Goal: Information Seeking & Learning: Learn about a topic

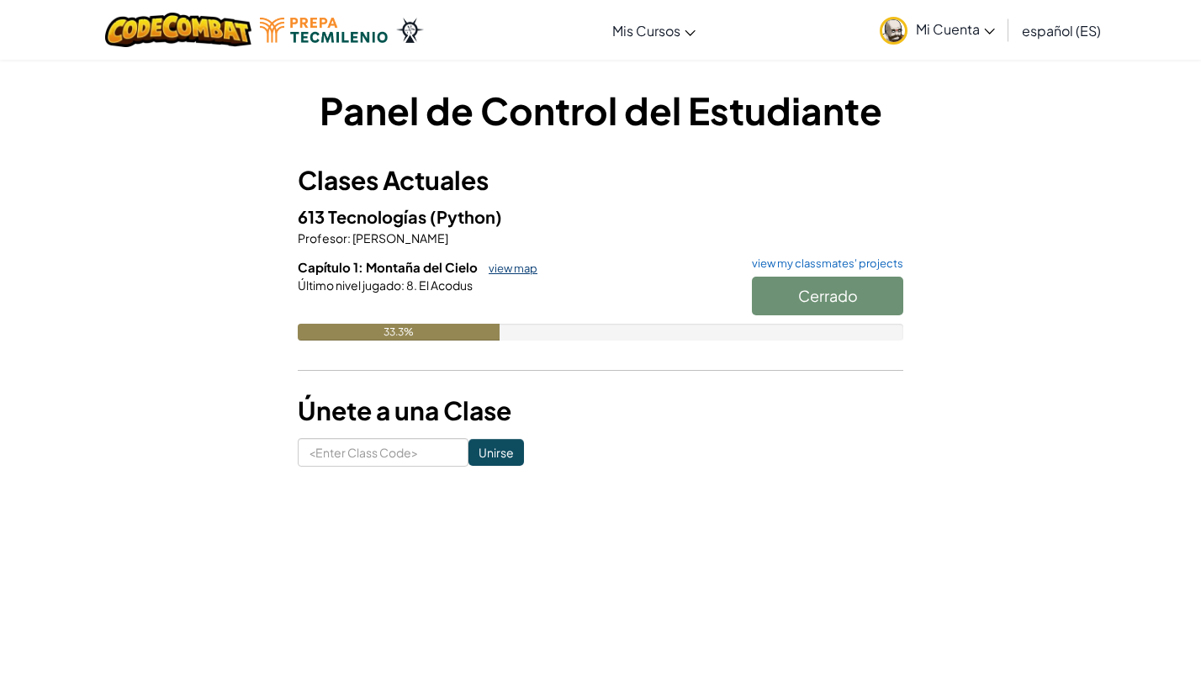
click at [513, 273] on link "view map" at bounding box center [508, 268] width 57 height 13
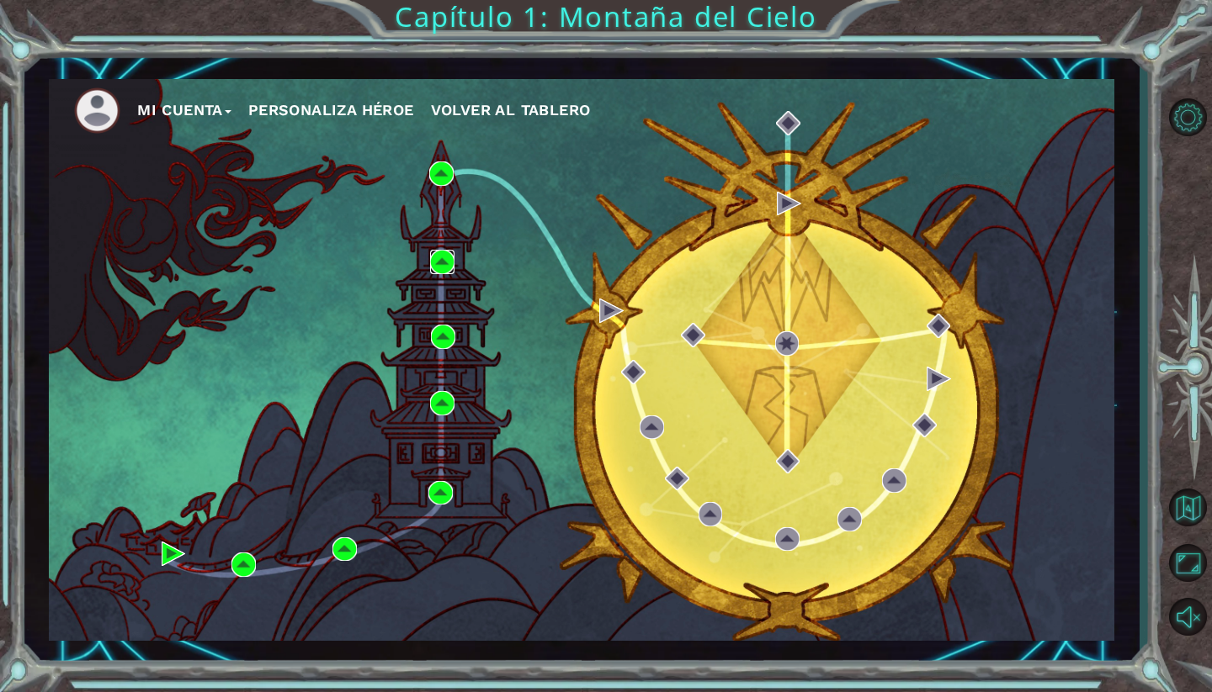
click at [445, 256] on img at bounding box center [442, 262] width 24 height 24
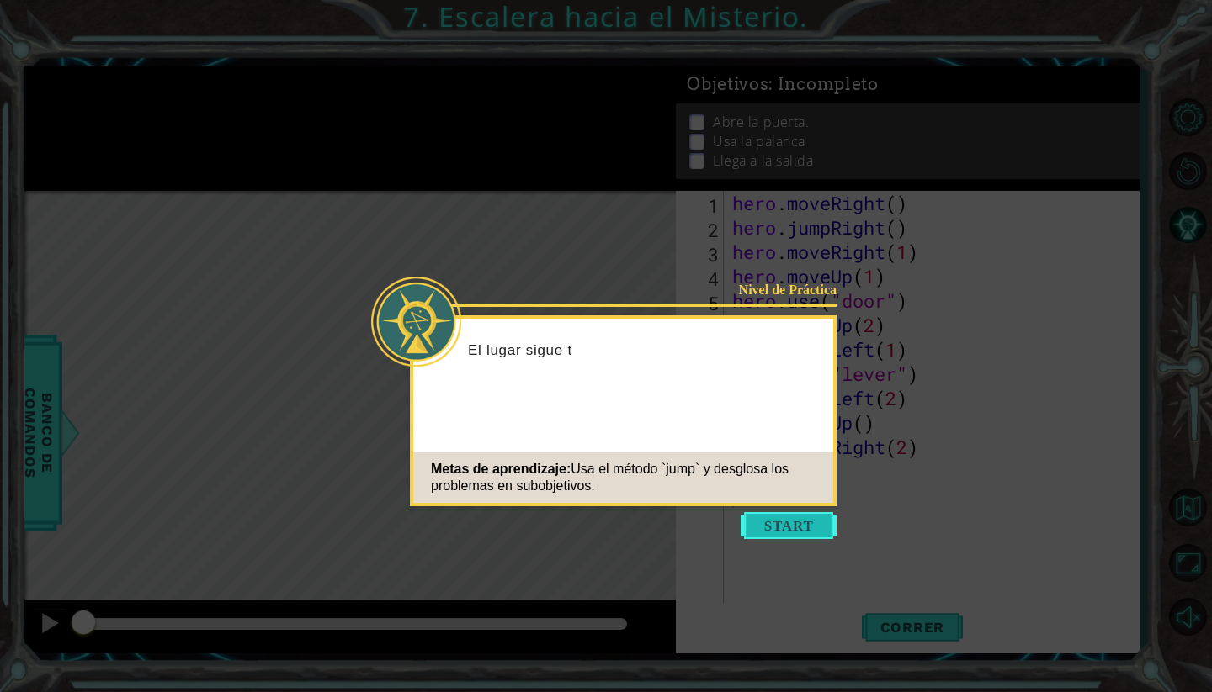
click at [773, 518] on button "Start" at bounding box center [788, 525] width 96 height 27
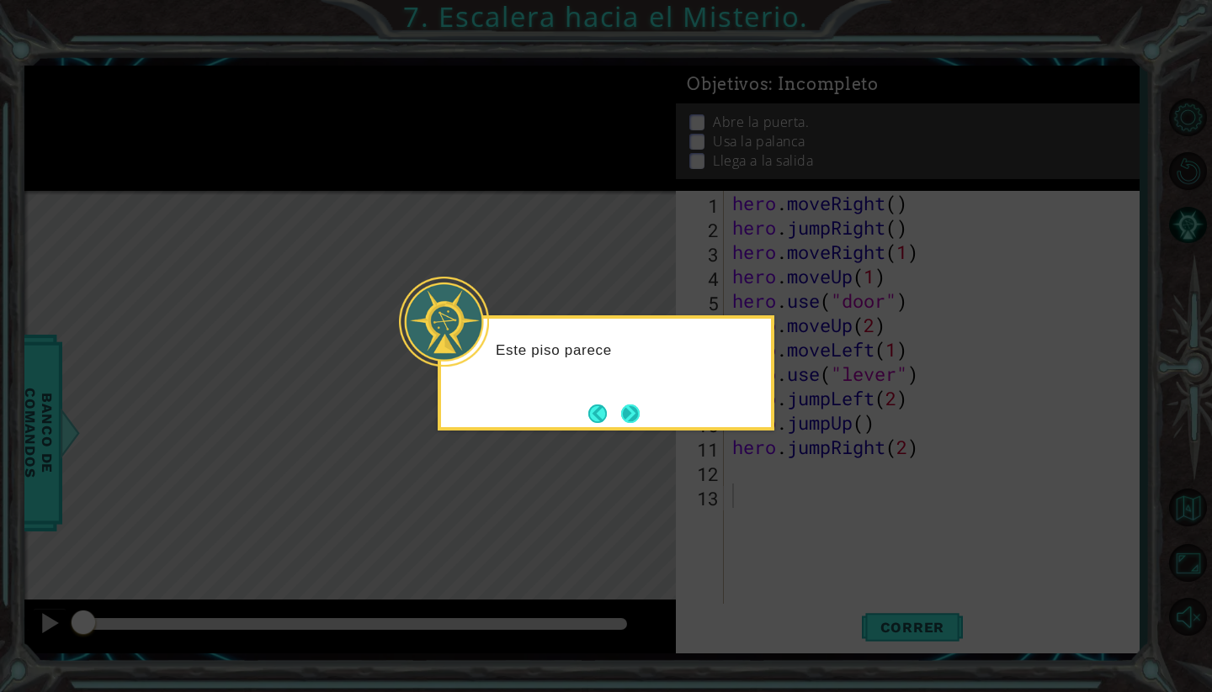
click at [636, 415] on button "Next" at bounding box center [630, 414] width 19 height 19
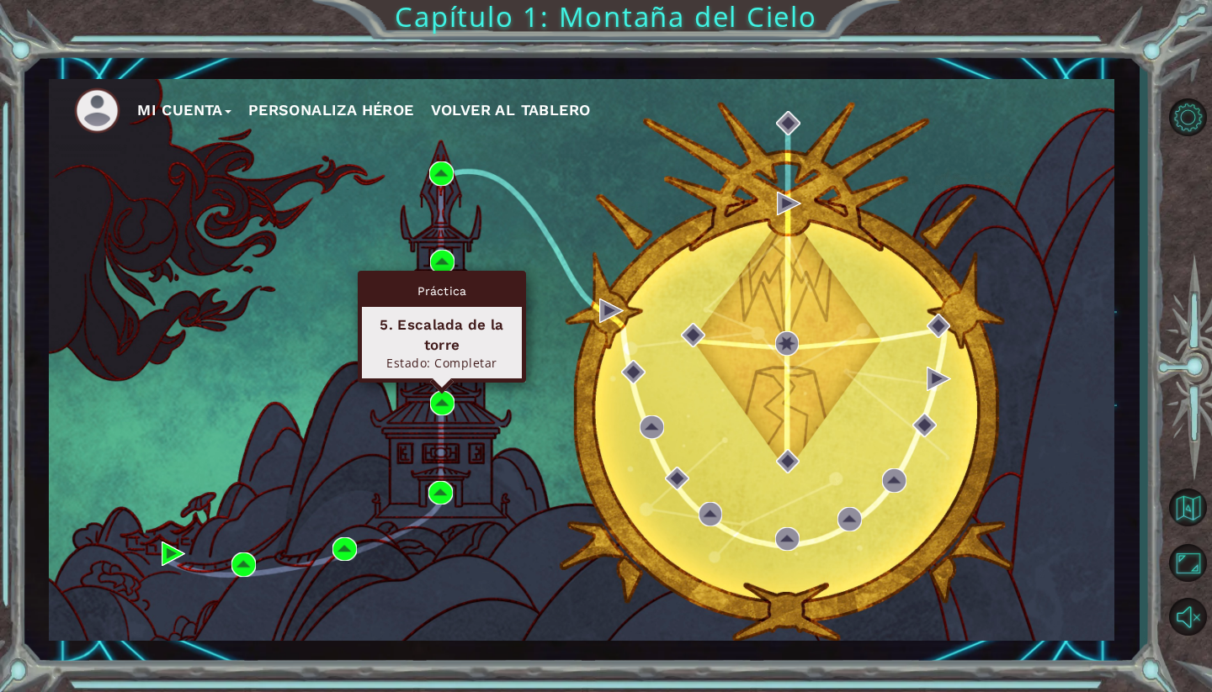
drag, startPoint x: 444, startPoint y: 422, endPoint x: 438, endPoint y: 456, distance: 35.0
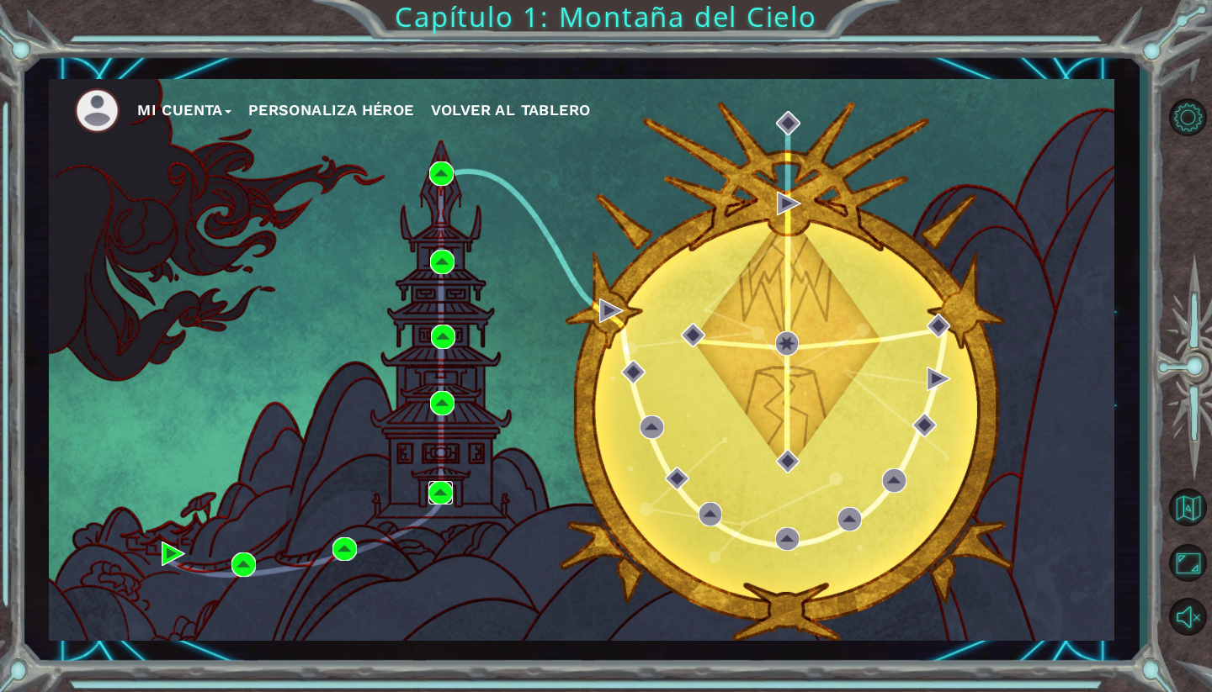
drag, startPoint x: 438, startPoint y: 456, endPoint x: 438, endPoint y: 494, distance: 37.9
click at [438, 494] on img at bounding box center [440, 493] width 24 height 24
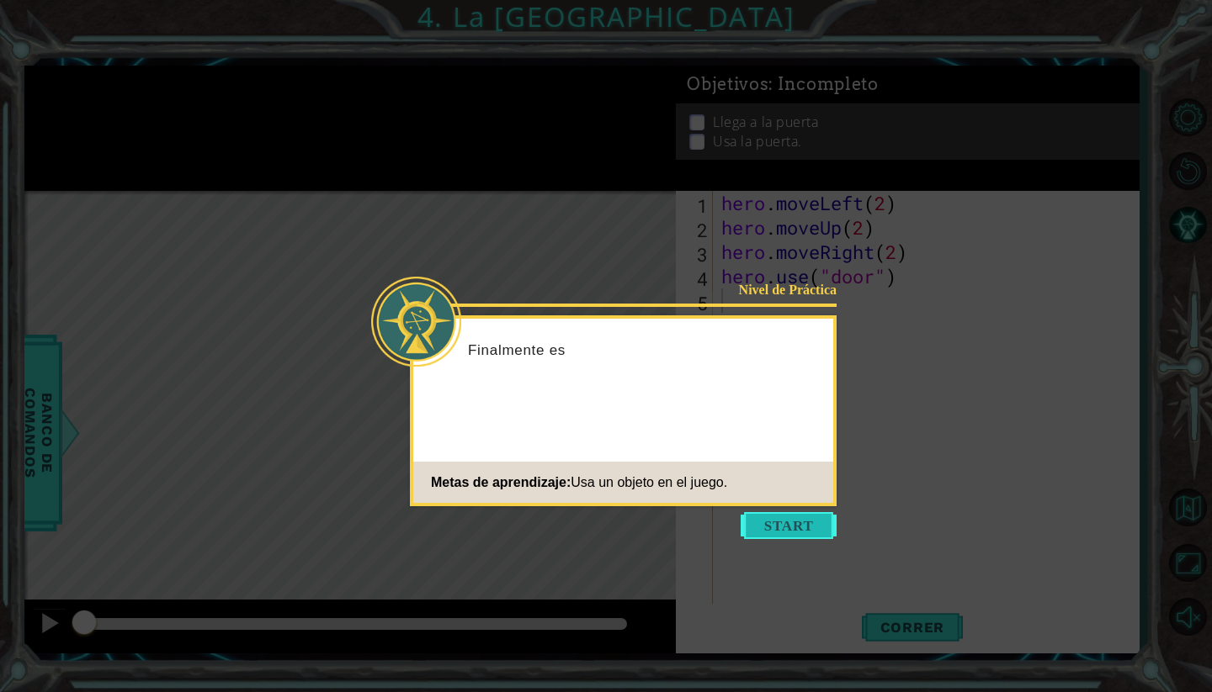
click at [772, 531] on button "Start" at bounding box center [788, 525] width 96 height 27
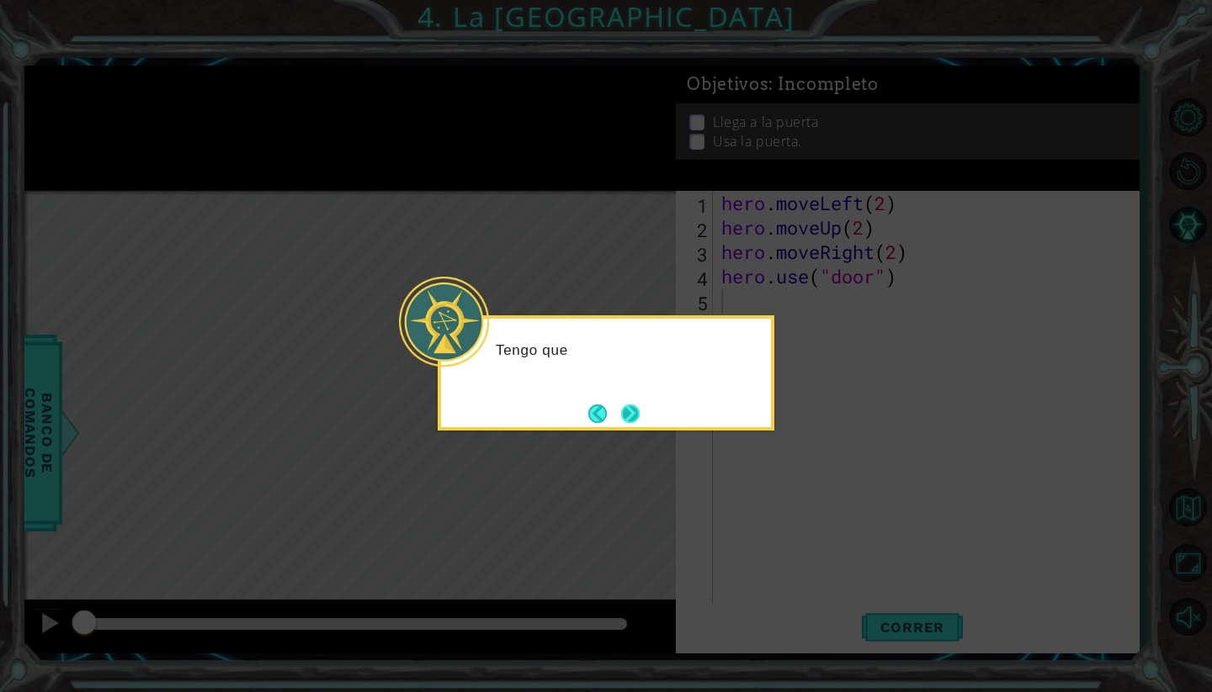
click at [621, 416] on button "Next" at bounding box center [630, 414] width 19 height 19
click at [621, 419] on button "Next" at bounding box center [630, 414] width 19 height 19
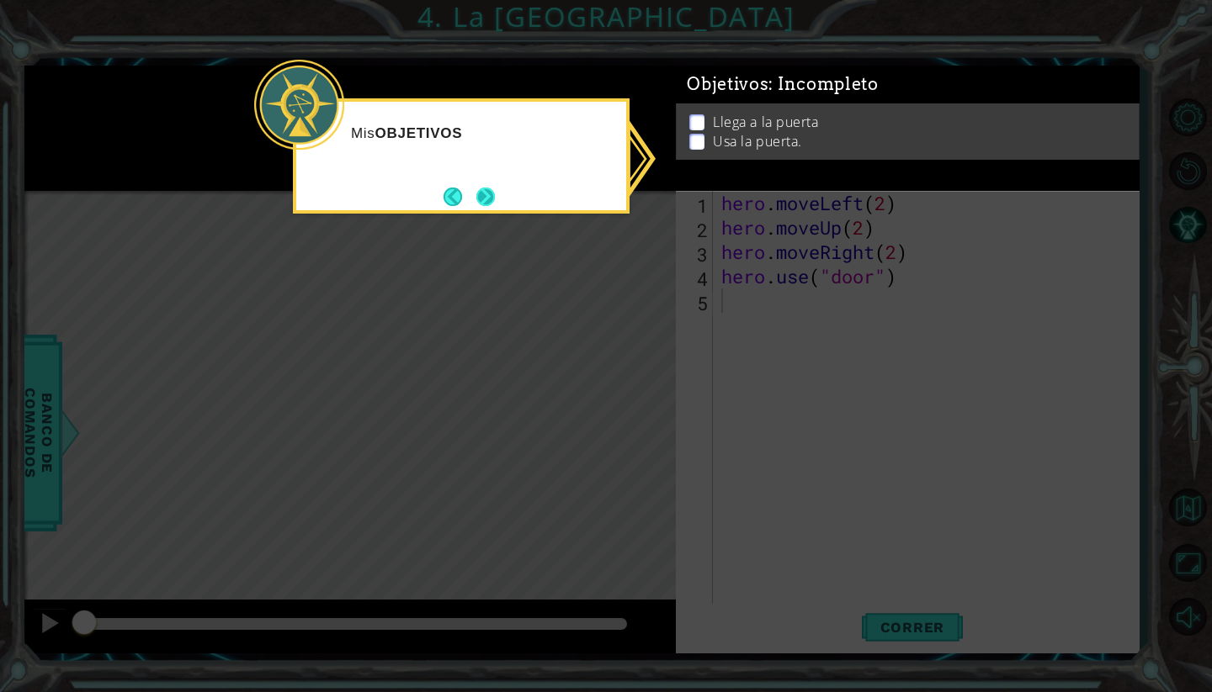
click at [477, 199] on button "Next" at bounding box center [485, 197] width 19 height 19
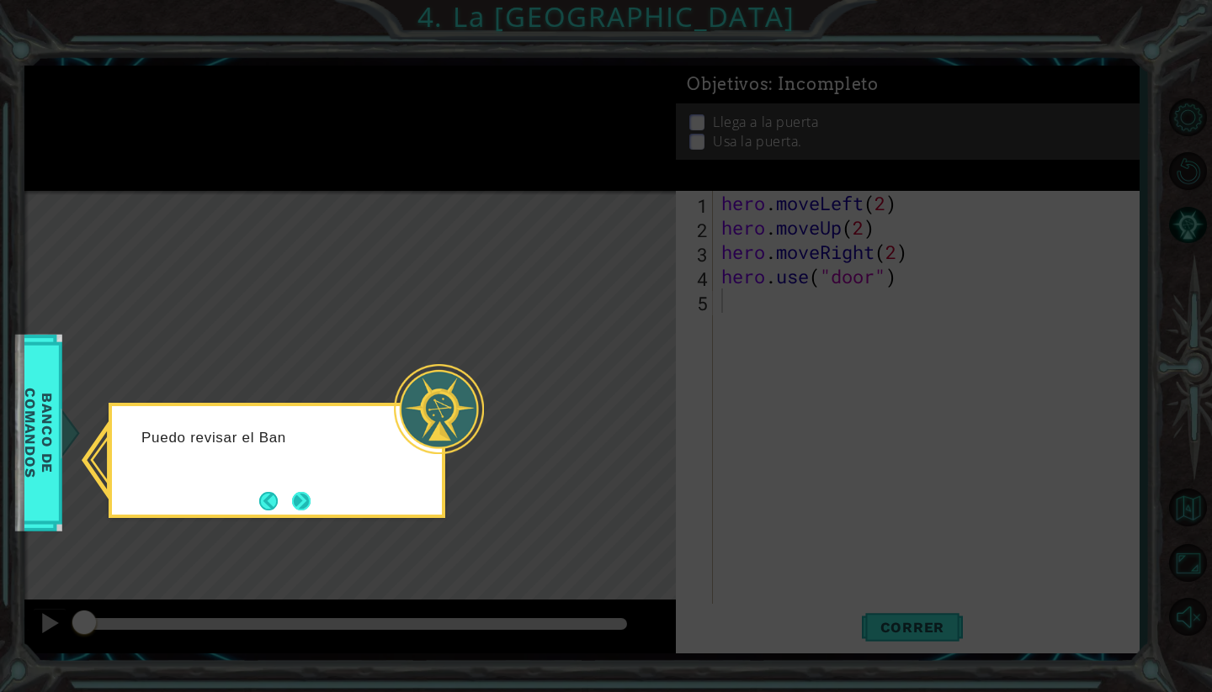
click at [299, 506] on button "Next" at bounding box center [301, 501] width 19 height 19
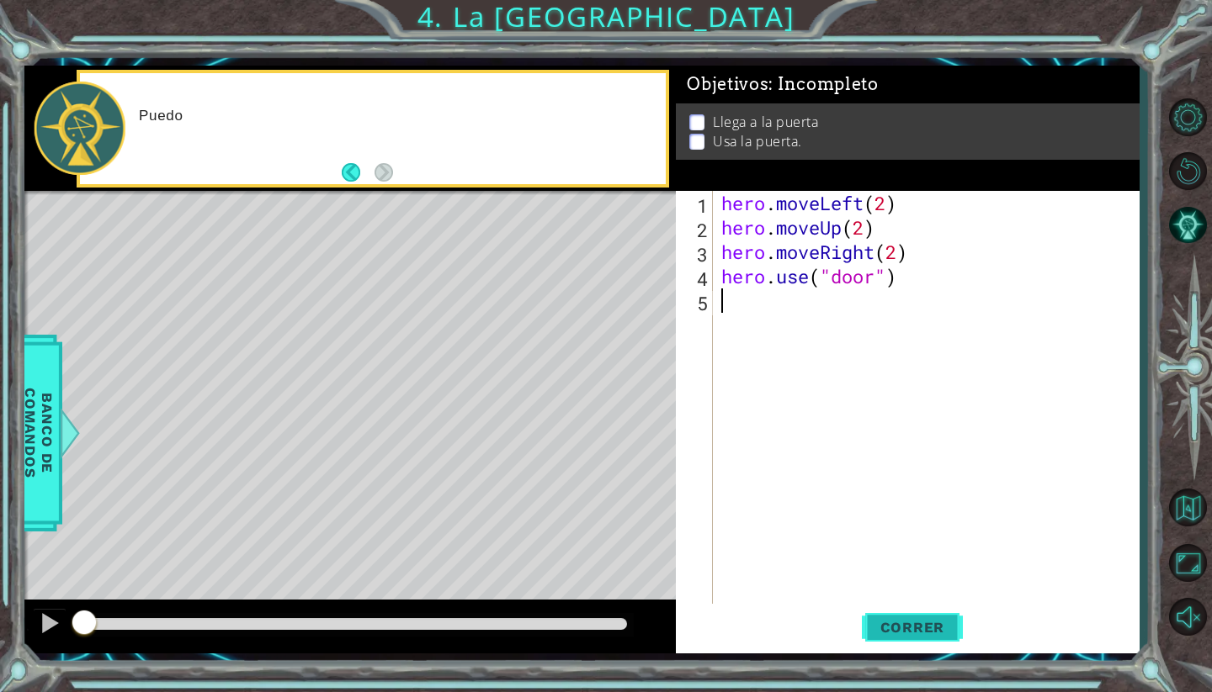
click at [888, 632] on span "Correr" at bounding box center [912, 627] width 98 height 17
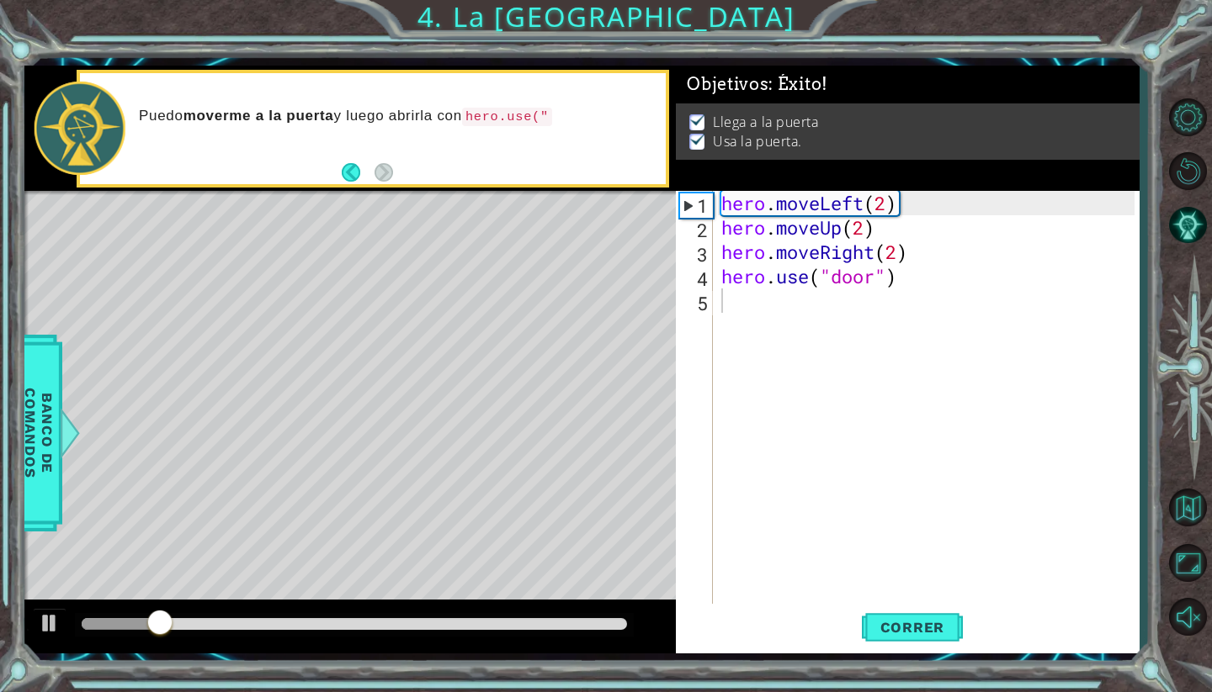
drag, startPoint x: 478, startPoint y: 640, endPoint x: 579, endPoint y: 639, distance: 101.0
click at [579, 639] on div at bounding box center [349, 627] width 651 height 54
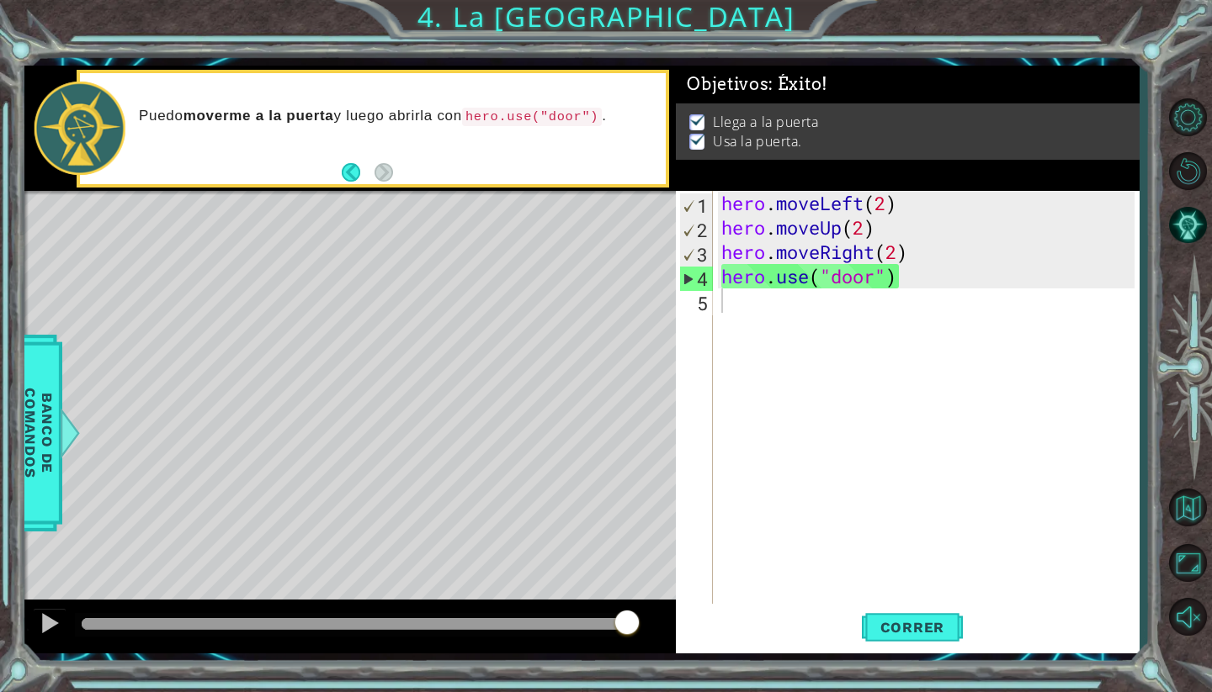
drag, startPoint x: 580, startPoint y: 622, endPoint x: 645, endPoint y: 615, distance: 66.0
click at [644, 615] on body "1 ההההההההההההההההההההההההההההההההההההההההההההההההההההההההההההההההההההההההההההה…" at bounding box center [606, 346] width 1212 height 692
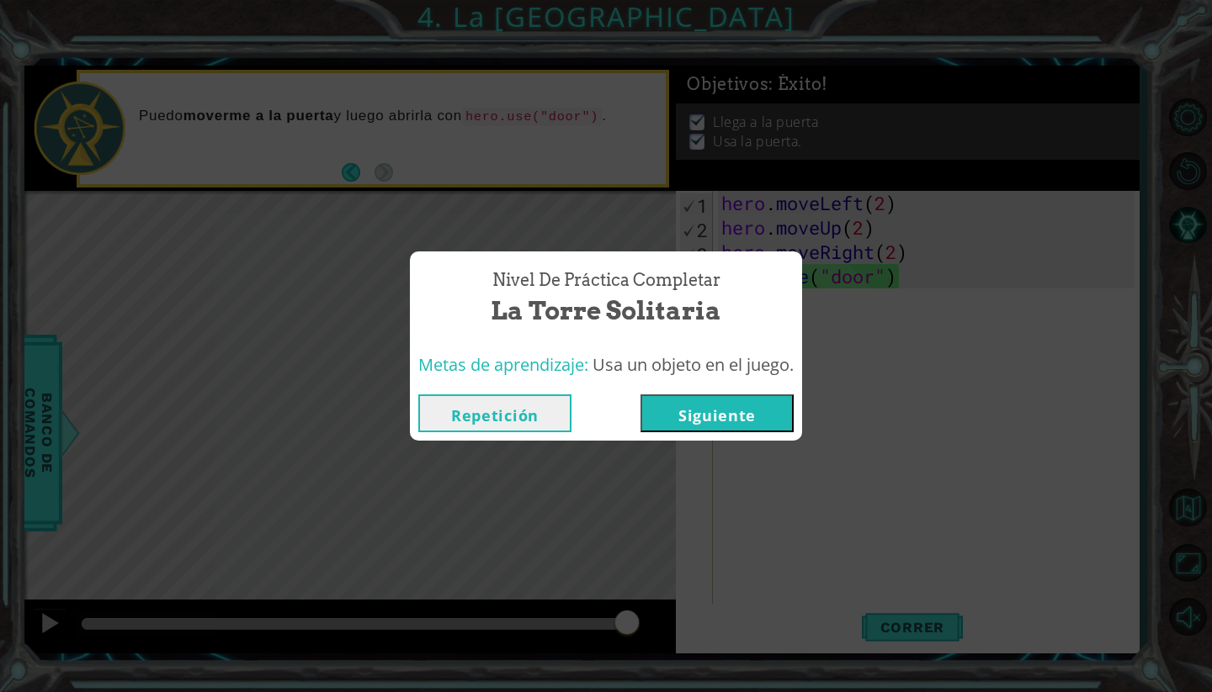
click at [696, 395] on button "Siguiente" at bounding box center [716, 414] width 153 height 38
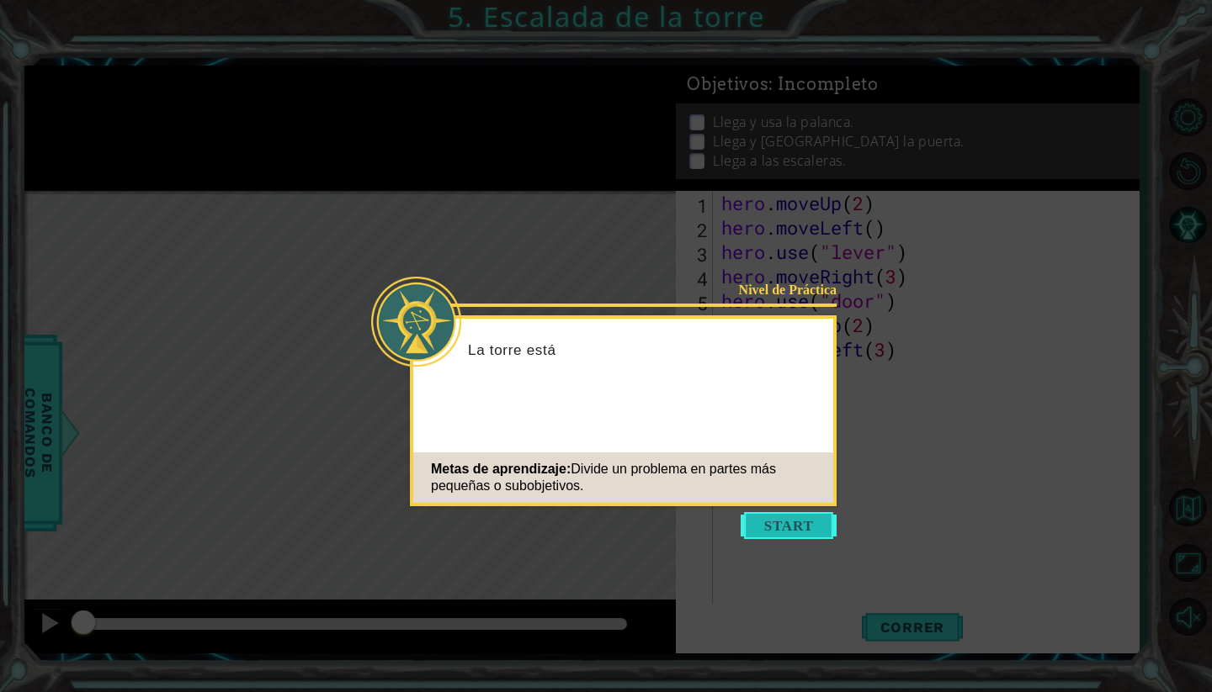
click at [787, 529] on button "Start" at bounding box center [788, 525] width 96 height 27
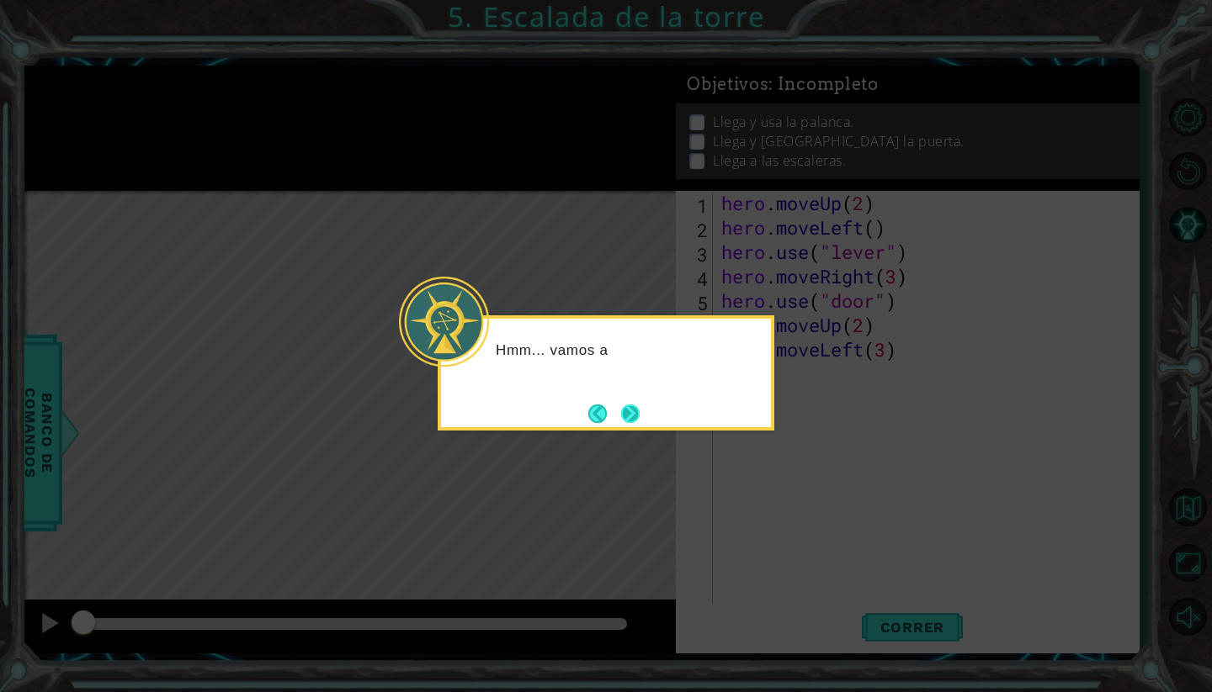
click at [623, 418] on button "Next" at bounding box center [630, 414] width 19 height 19
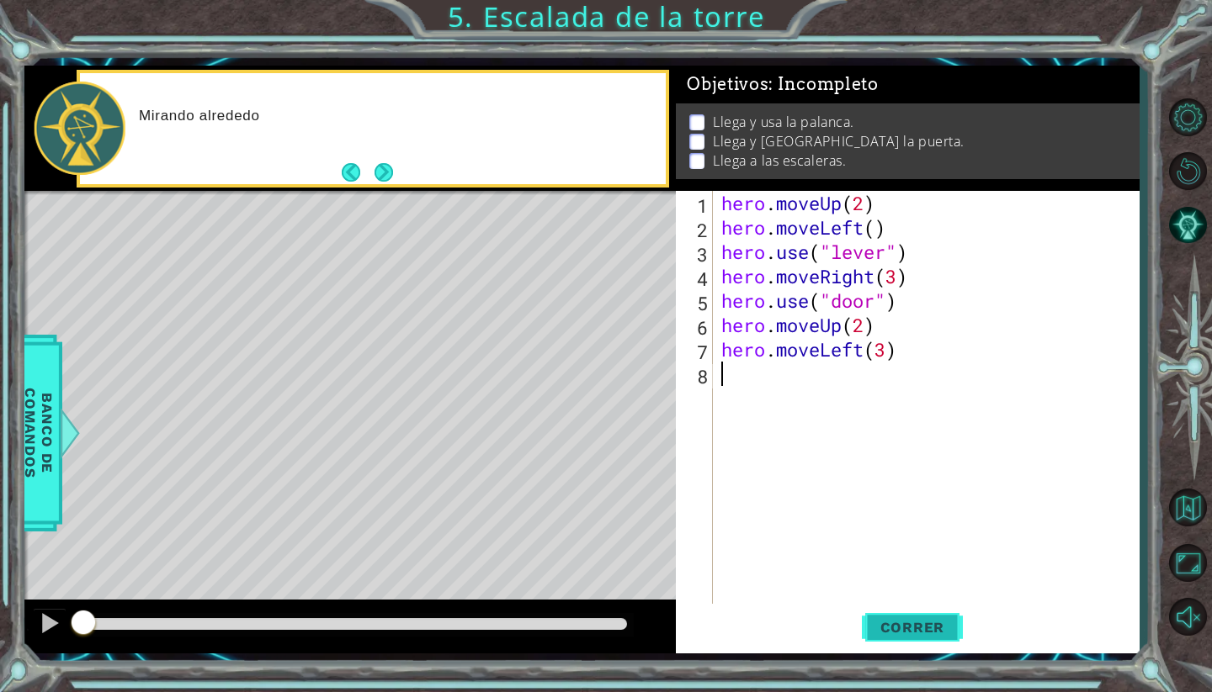
click at [869, 634] on span "Correr" at bounding box center [912, 627] width 98 height 17
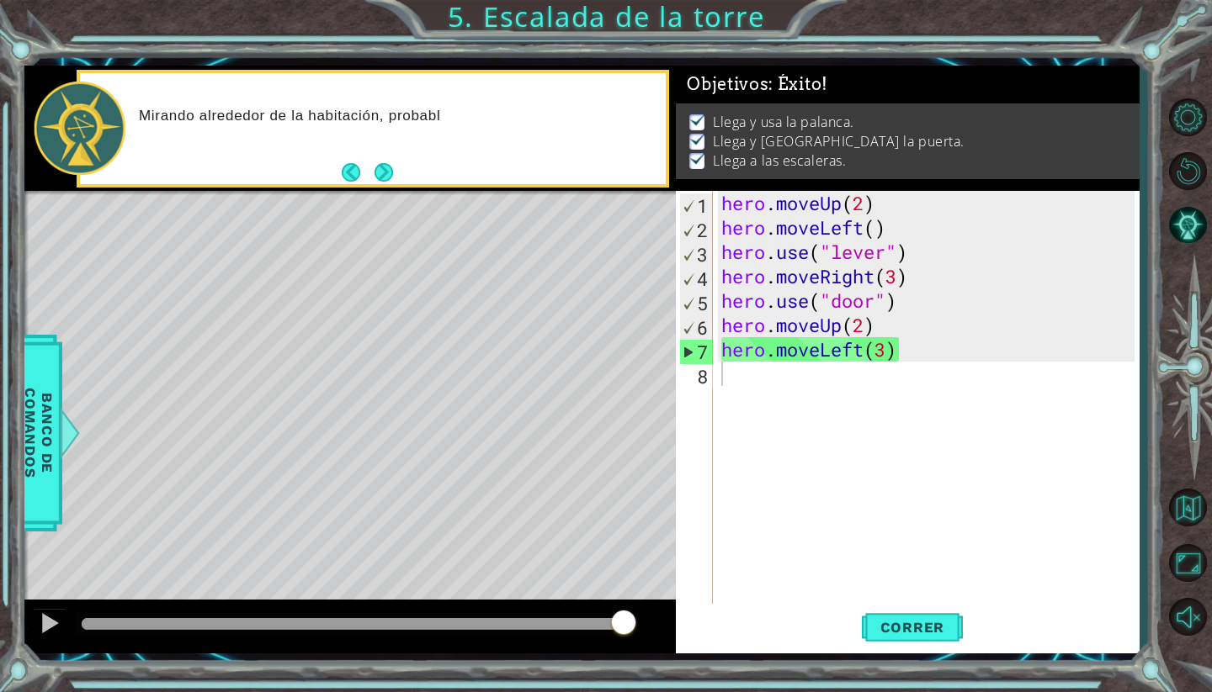
drag, startPoint x: 597, startPoint y: 626, endPoint x: 626, endPoint y: 623, distance: 29.6
click at [626, 623] on body "1 ההההההההההההההההההההההההההההההההההההההההההההההההההההההההההההההההההההההההההההה…" at bounding box center [606, 346] width 1212 height 692
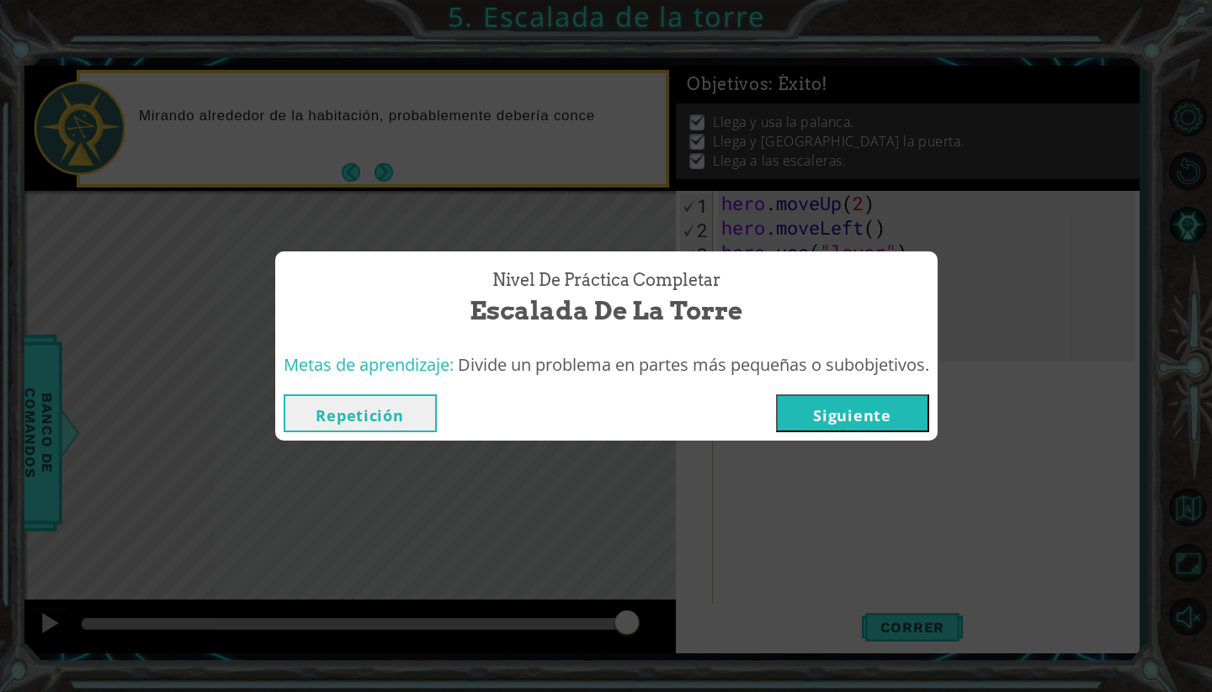
click at [833, 406] on button "Siguiente" at bounding box center [852, 414] width 153 height 38
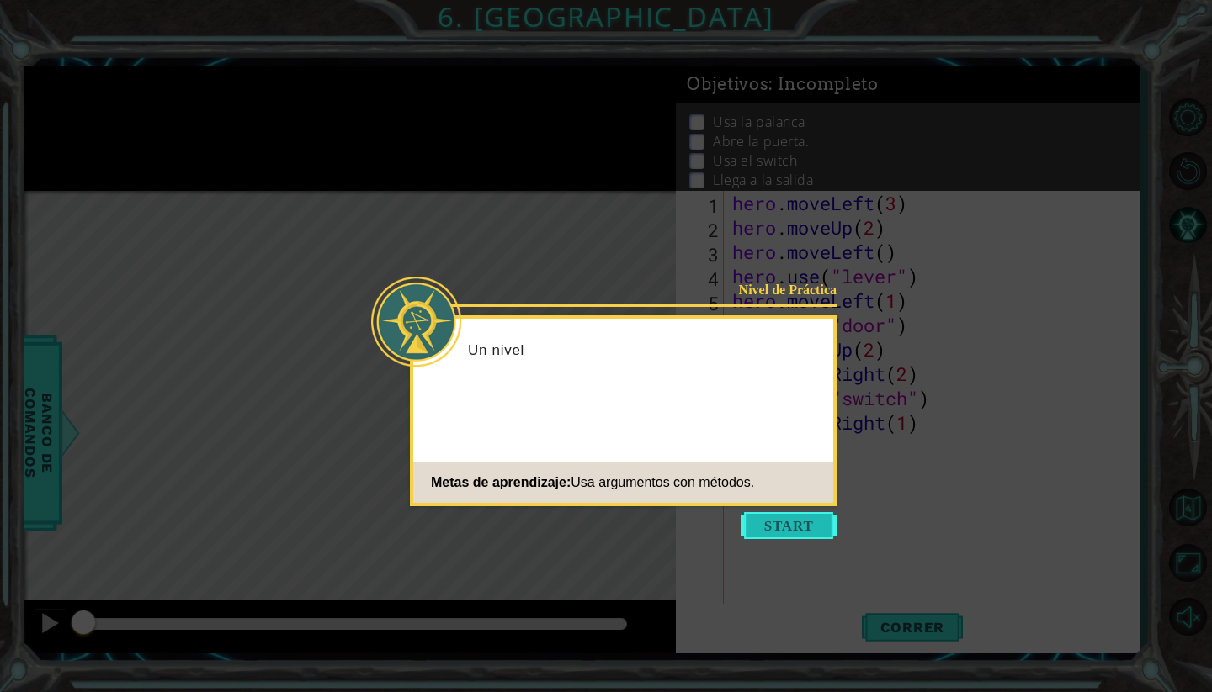
click at [776, 521] on button "Start" at bounding box center [788, 525] width 96 height 27
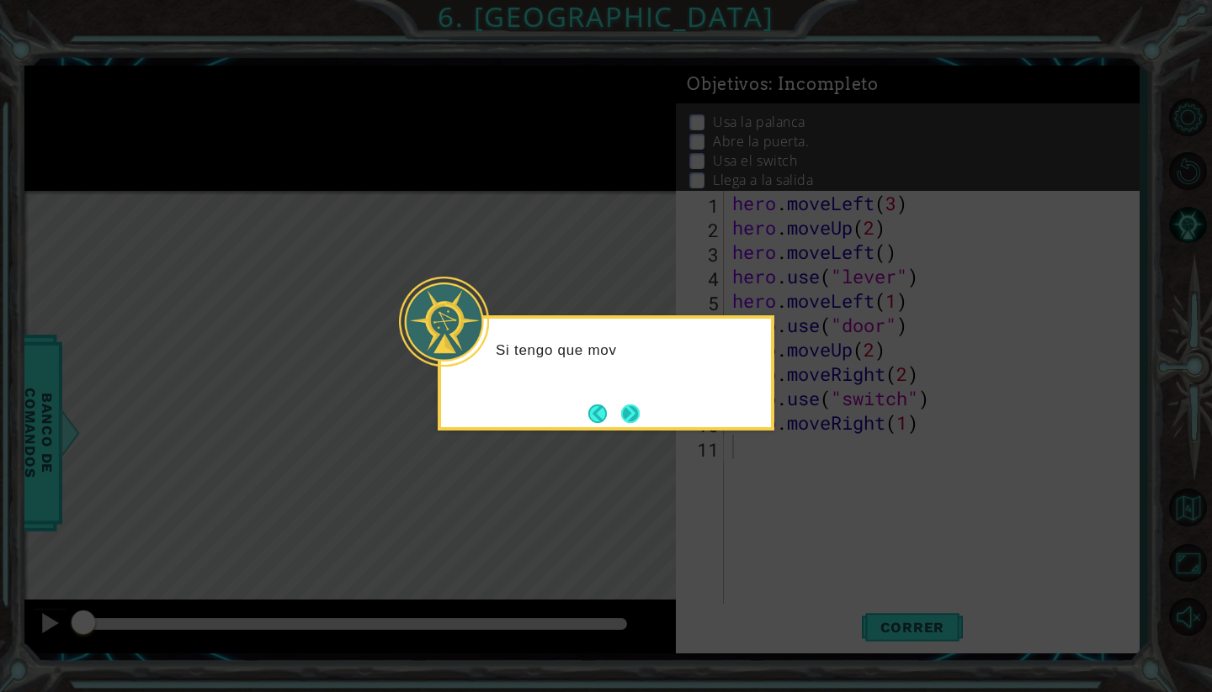
click at [635, 417] on button "Next" at bounding box center [630, 414] width 19 height 19
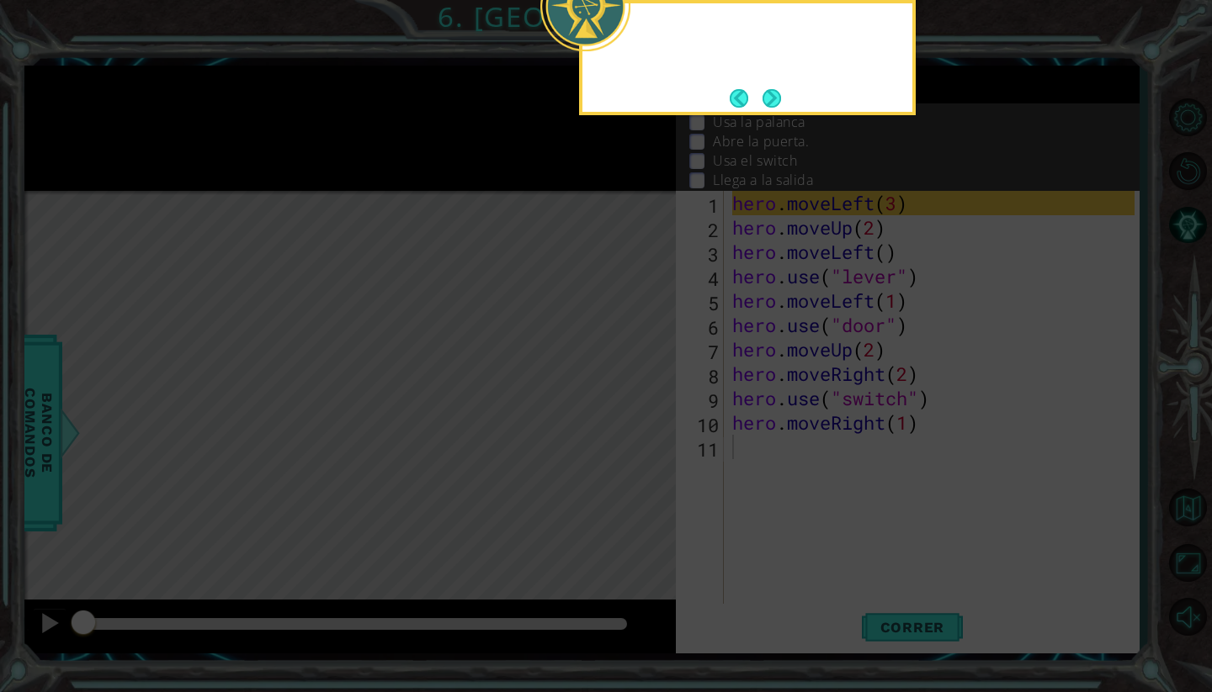
click at [635, 417] on icon at bounding box center [606, 118] width 1212 height 1148
click at [767, 108] on button "Next" at bounding box center [771, 98] width 19 height 19
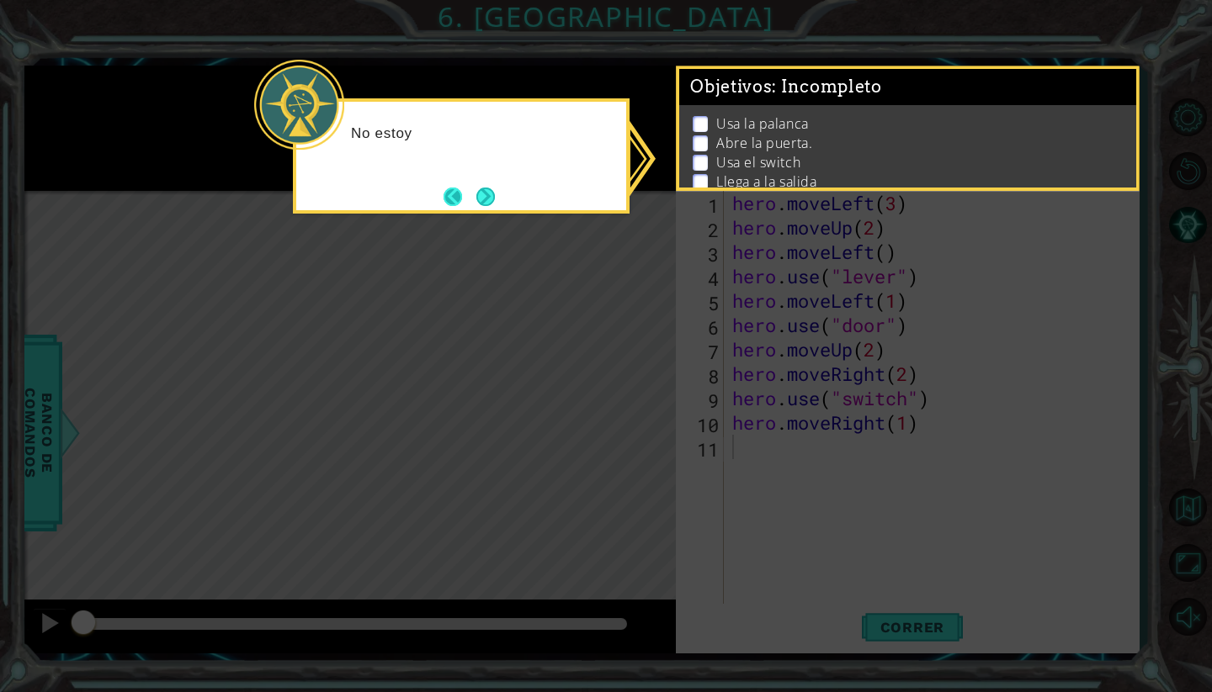
click at [453, 194] on button "Back" at bounding box center [459, 197] width 33 height 19
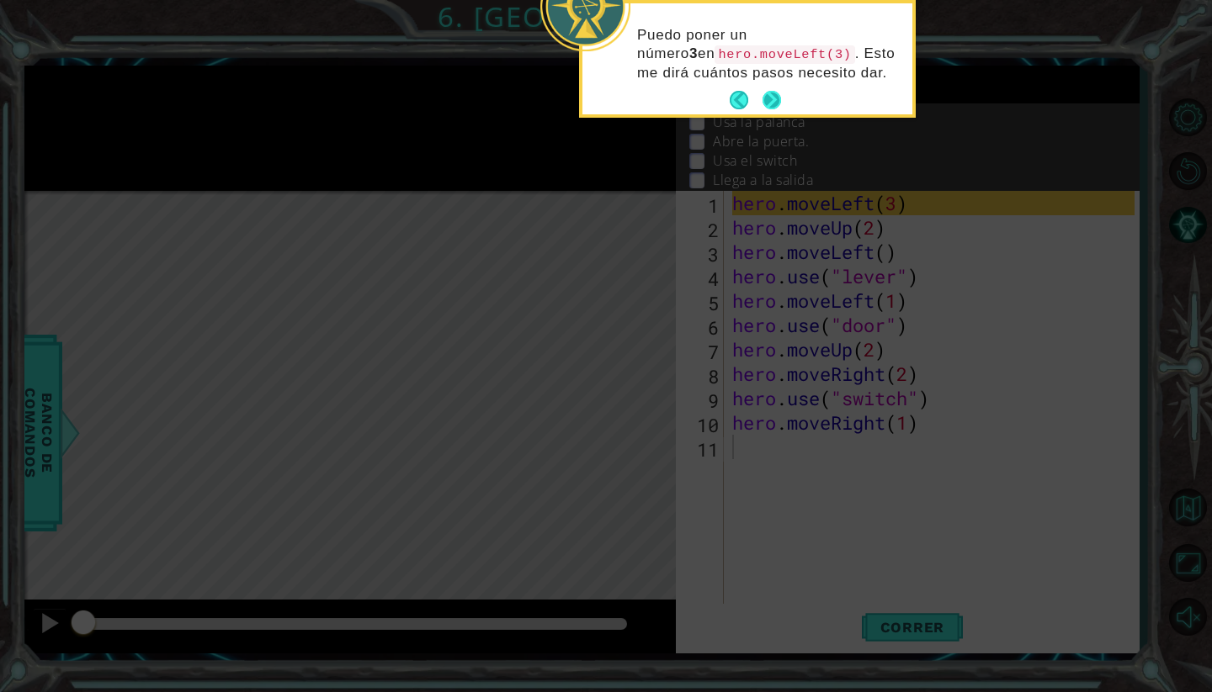
click at [772, 105] on button "Next" at bounding box center [771, 100] width 25 height 25
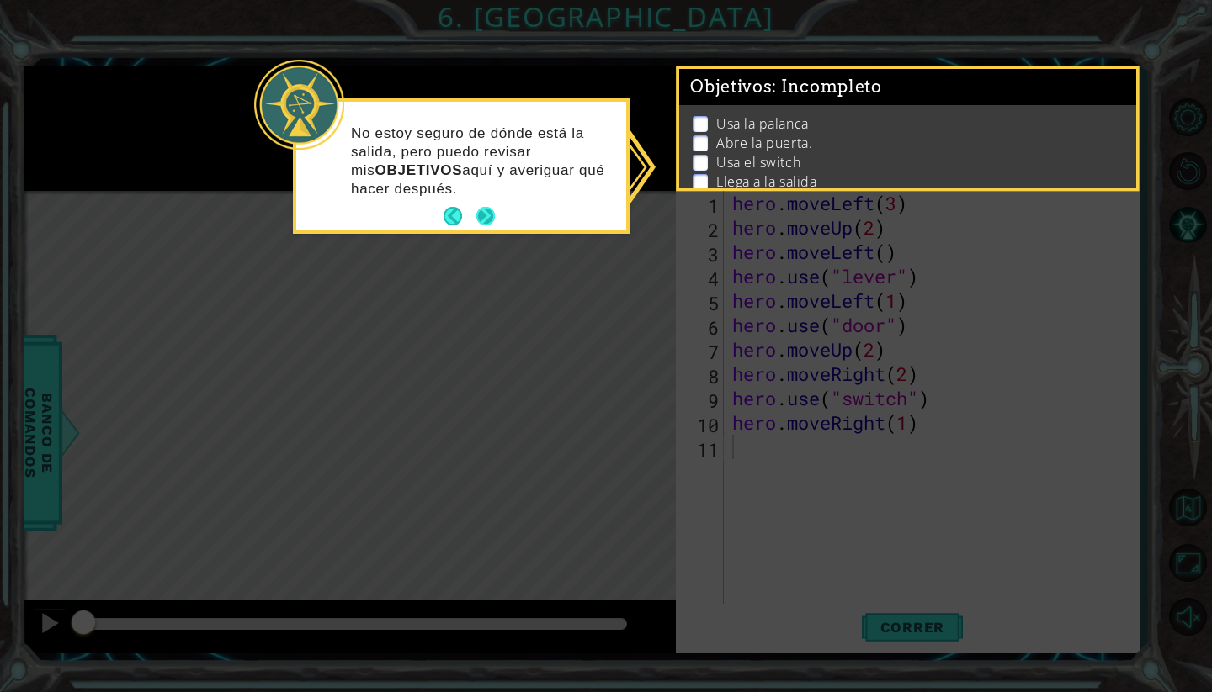
click at [479, 221] on button "Next" at bounding box center [485, 216] width 19 height 19
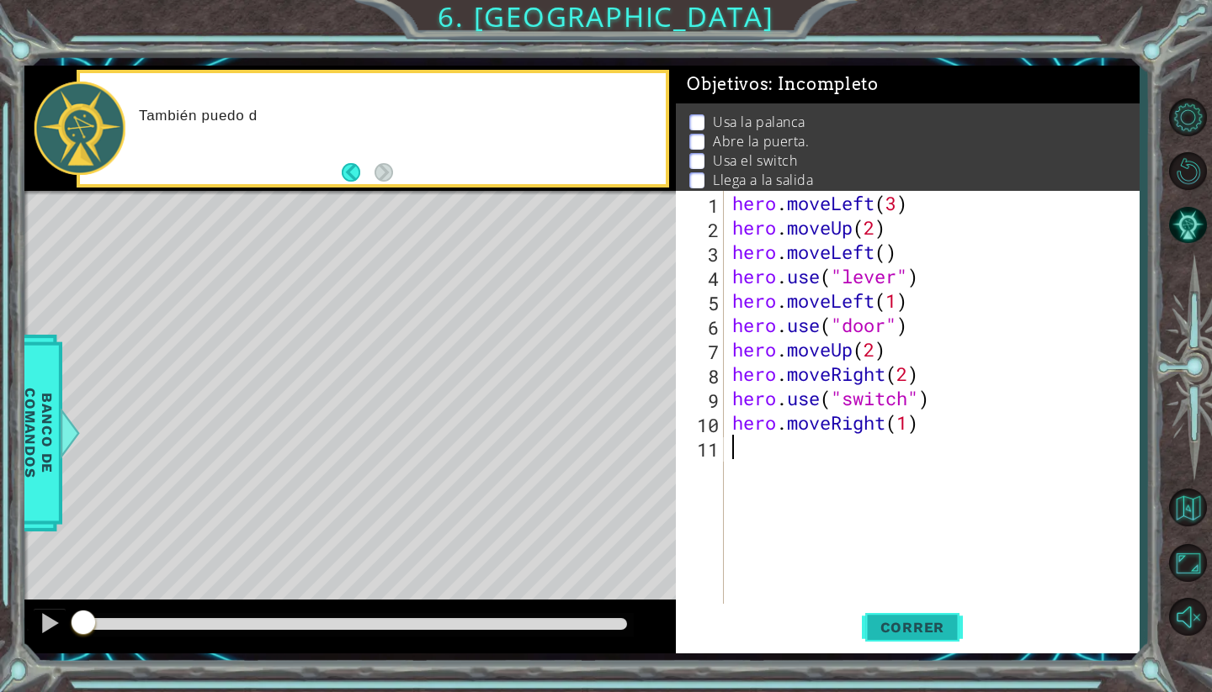
click at [876, 622] on span "Correr" at bounding box center [912, 627] width 98 height 17
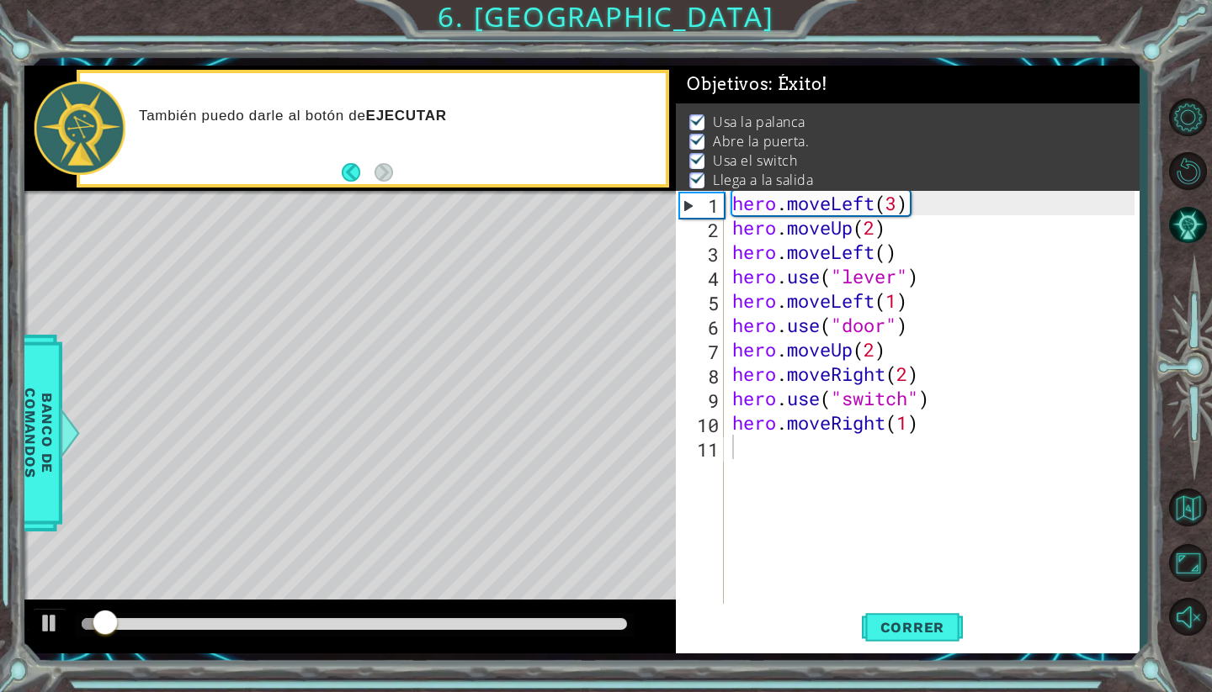
drag, startPoint x: 565, startPoint y: 617, endPoint x: 630, endPoint y: 618, distance: 64.8
click at [630, 618] on div at bounding box center [354, 625] width 559 height 24
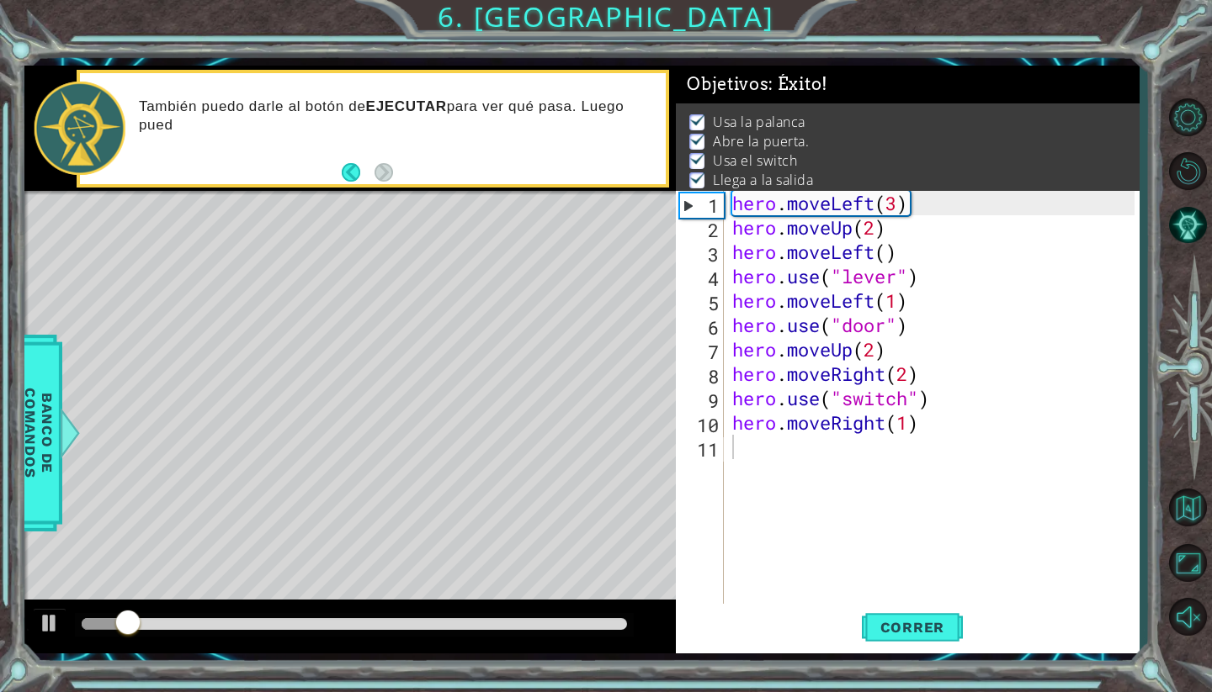
drag, startPoint x: 582, startPoint y: 635, endPoint x: 638, endPoint y: 644, distance: 56.3
click at [638, 644] on div at bounding box center [349, 627] width 651 height 54
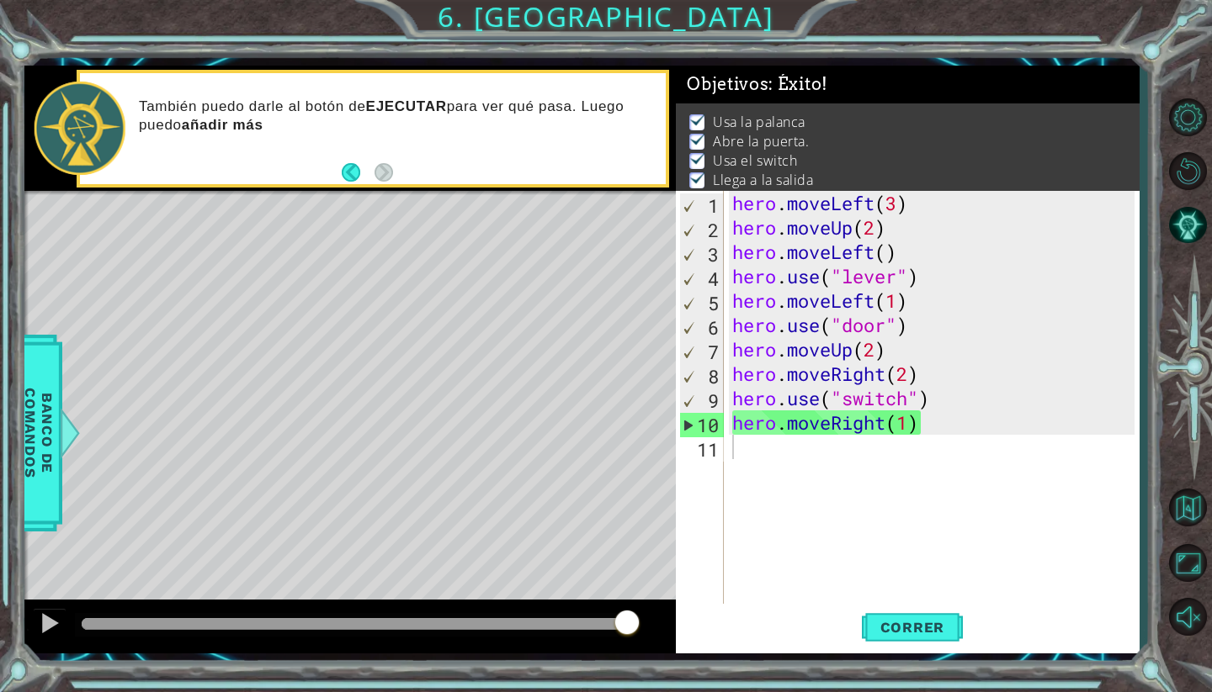
drag, startPoint x: 576, startPoint y: 618, endPoint x: 657, endPoint y: 630, distance: 81.6
click at [657, 630] on body "1 ההההההההההההההההההההההההההההההההההההההההההההההההההההההההההההההההההההההההההההה…" at bounding box center [606, 346] width 1212 height 692
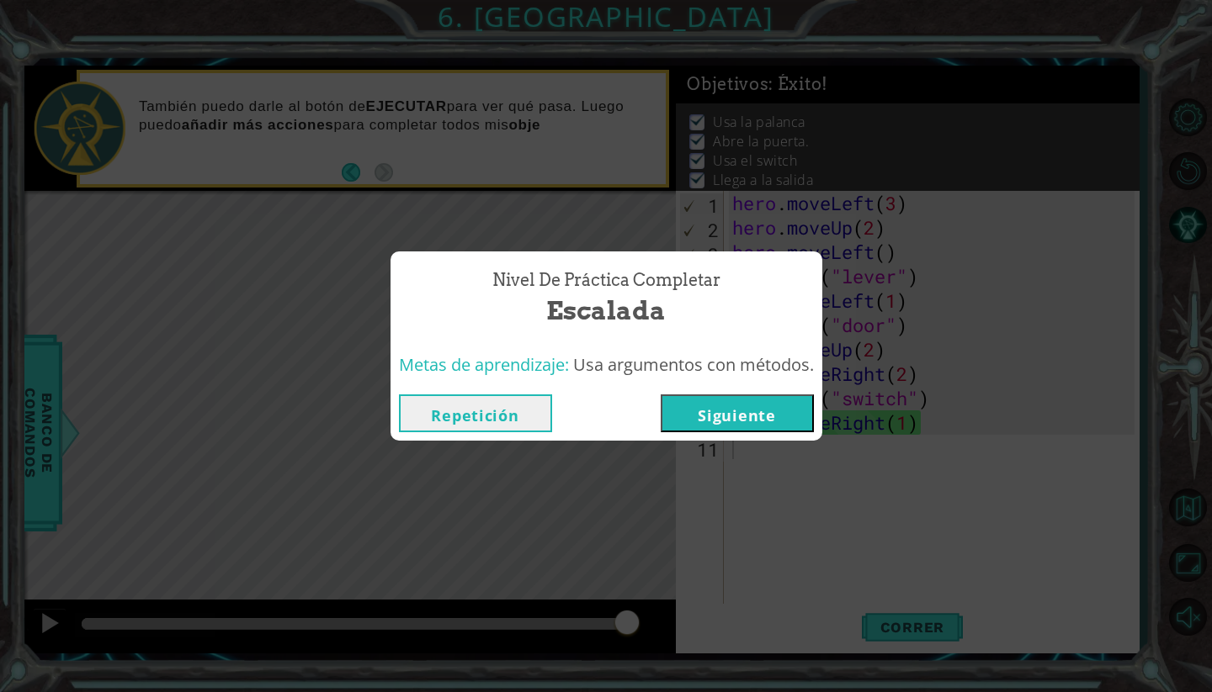
click at [735, 400] on button "Siguiente" at bounding box center [736, 414] width 153 height 38
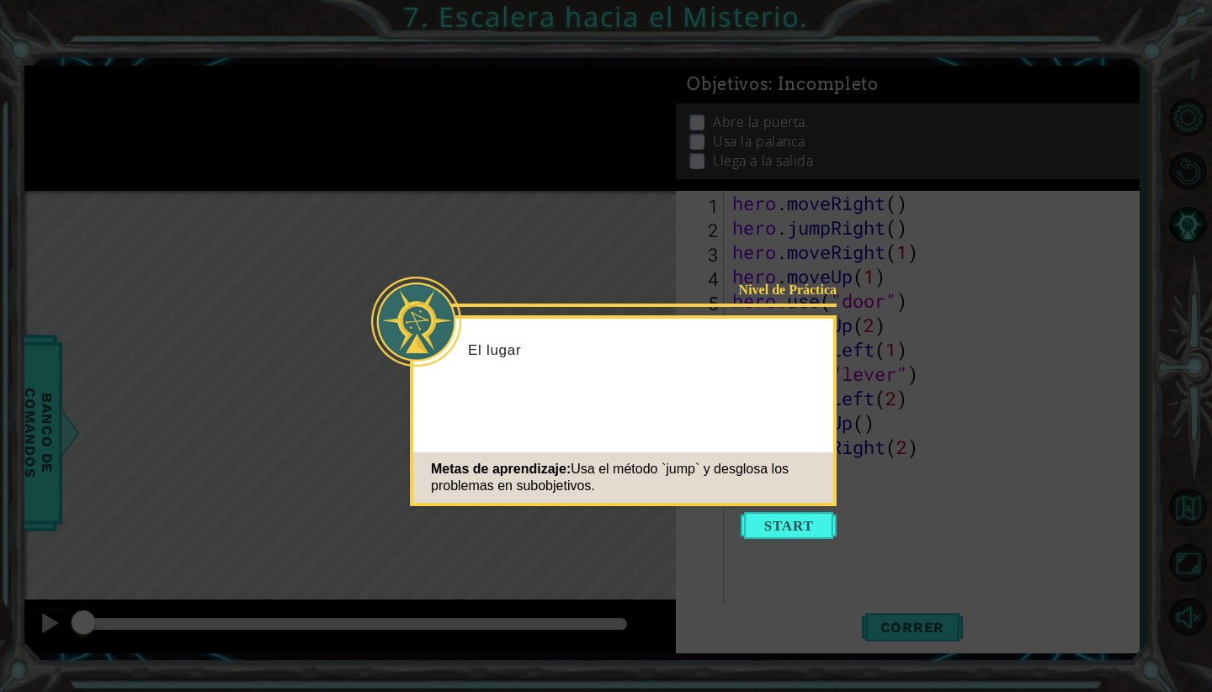
click at [740, 522] on icon at bounding box center [606, 346] width 1212 height 692
click at [776, 523] on button "Start" at bounding box center [788, 525] width 96 height 27
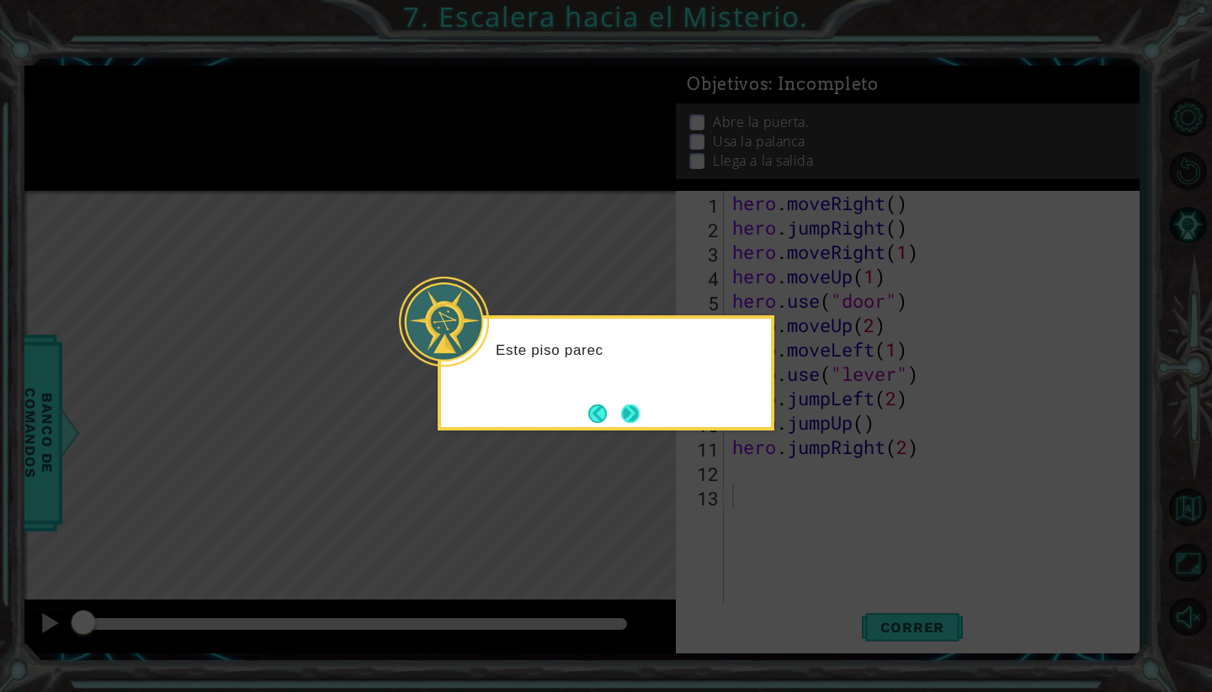
click at [632, 405] on button "Next" at bounding box center [630, 414] width 19 height 19
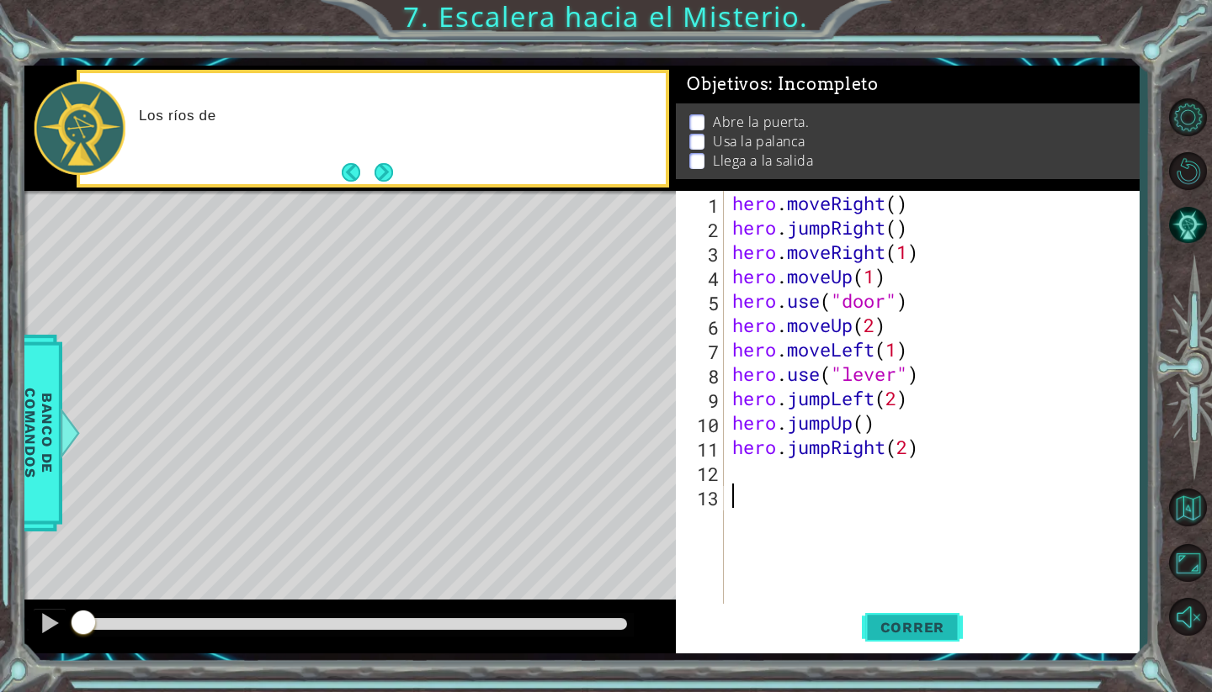
click at [934, 616] on button "Correr" at bounding box center [912, 627] width 101 height 46
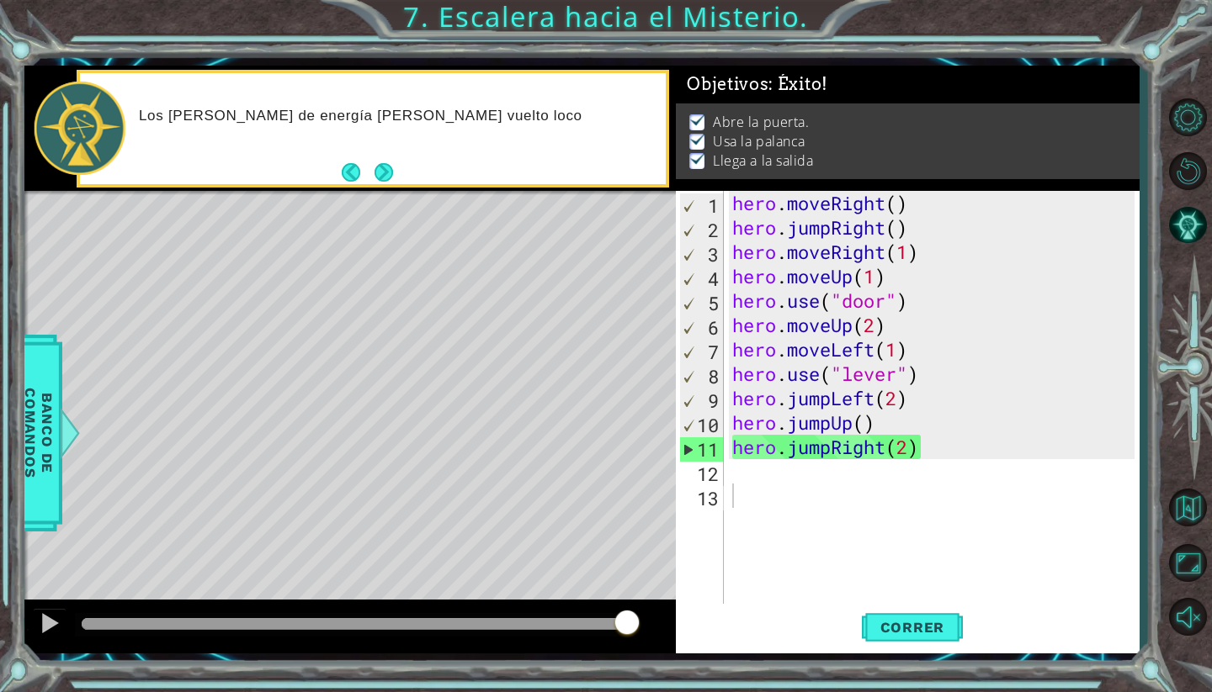
drag, startPoint x: 617, startPoint y: 625, endPoint x: 632, endPoint y: 627, distance: 15.2
click at [627, 627] on div at bounding box center [354, 624] width 545 height 12
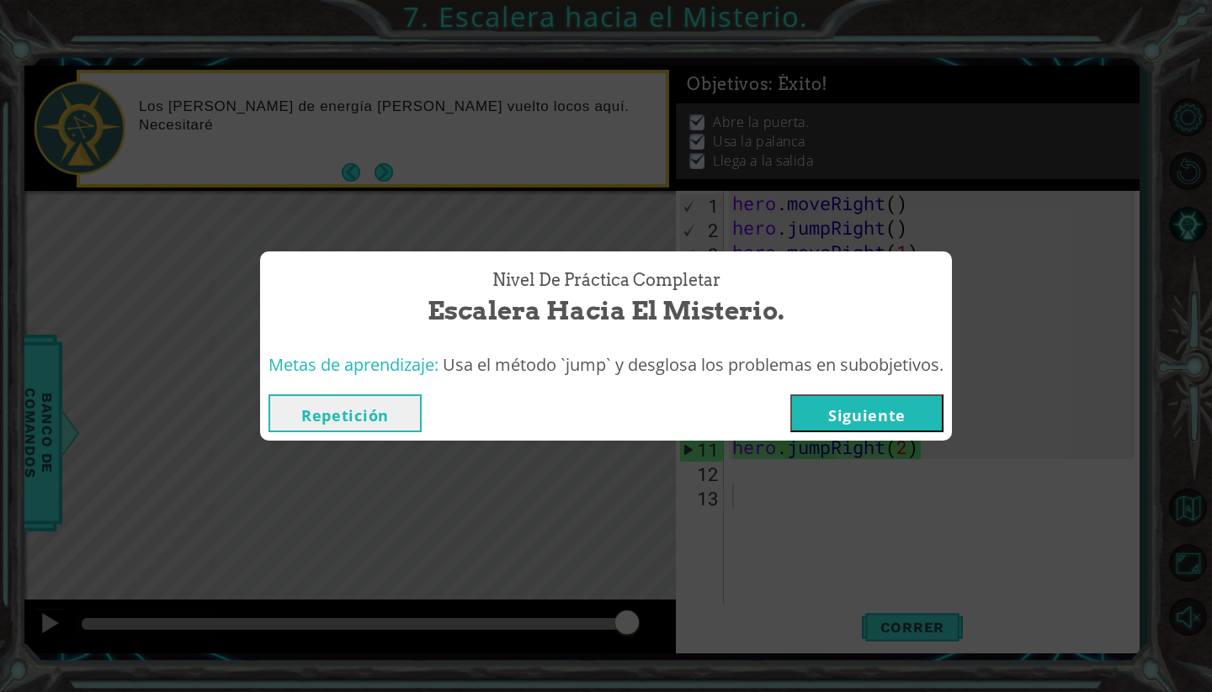
click at [887, 419] on button "Siguiente" at bounding box center [866, 414] width 153 height 38
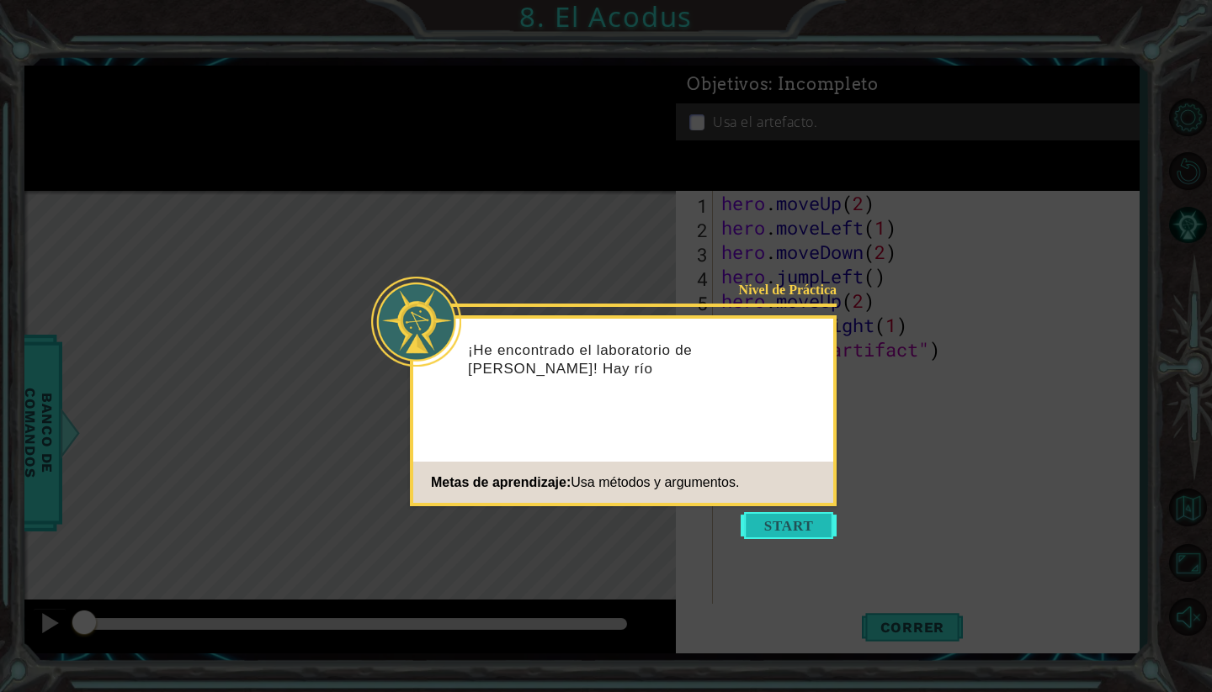
click at [762, 518] on button "Start" at bounding box center [788, 525] width 96 height 27
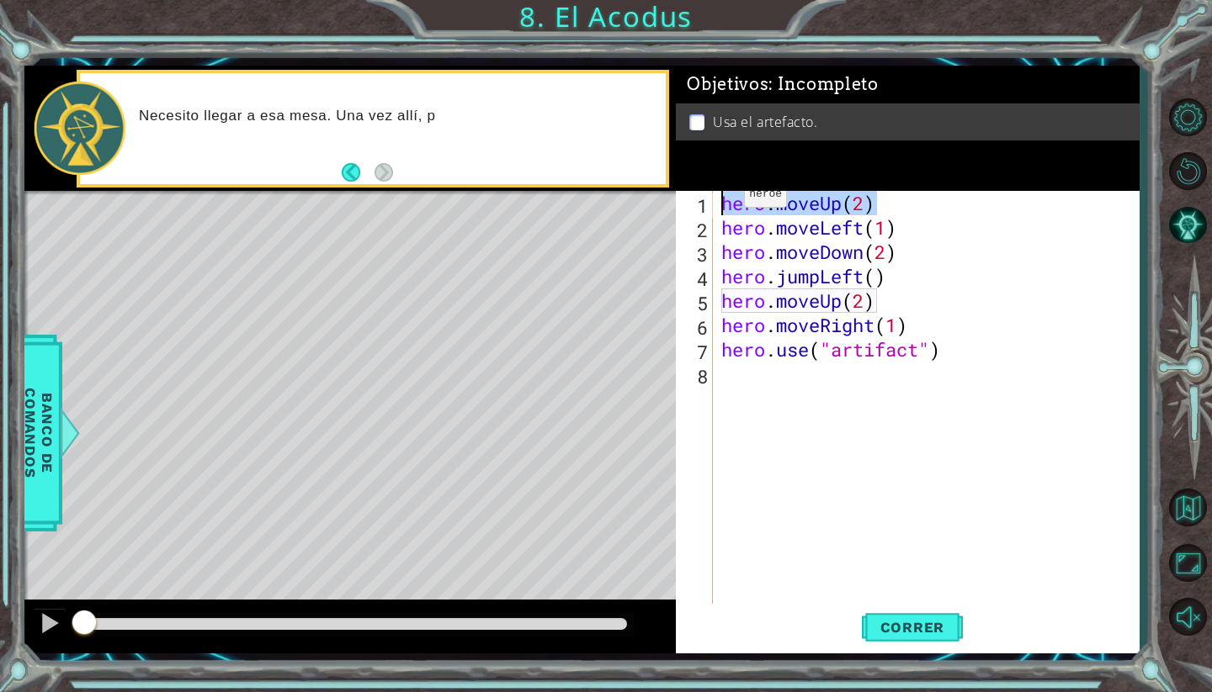
drag, startPoint x: 874, startPoint y: 206, endPoint x: 714, endPoint y: 204, distance: 159.9
click at [714, 204] on div "1 2 3 4 5 6 7 8 hero . moveUp ( 2 ) hero . moveLeft ( 1 ) hero . moveDown ( 2 )…" at bounding box center [905, 398] width 459 height 415
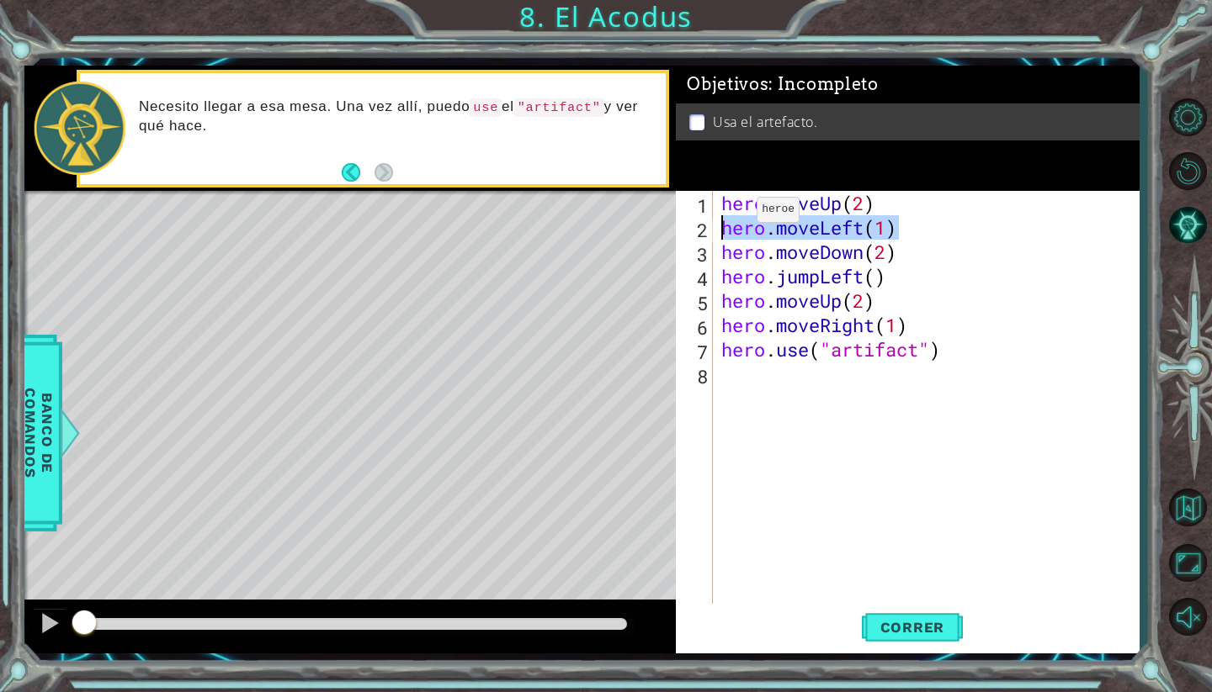
drag, startPoint x: 917, startPoint y: 220, endPoint x: 716, endPoint y: 233, distance: 201.5
click at [716, 233] on div "hero.moveUp(2) 1 2 3 4 5 6 7 8 hero . moveUp ( 2 ) hero . moveLeft ( 1 ) hero .…" at bounding box center [905, 398] width 459 height 415
drag, startPoint x: 899, startPoint y: 257, endPoint x: 703, endPoint y: 258, distance: 196.9
click at [703, 258] on div "hero.moveLeft(1) 1 2 3 4 5 6 7 8 hero . moveUp ( 2 ) hero . moveLeft ( 1 ) hero…" at bounding box center [905, 398] width 459 height 415
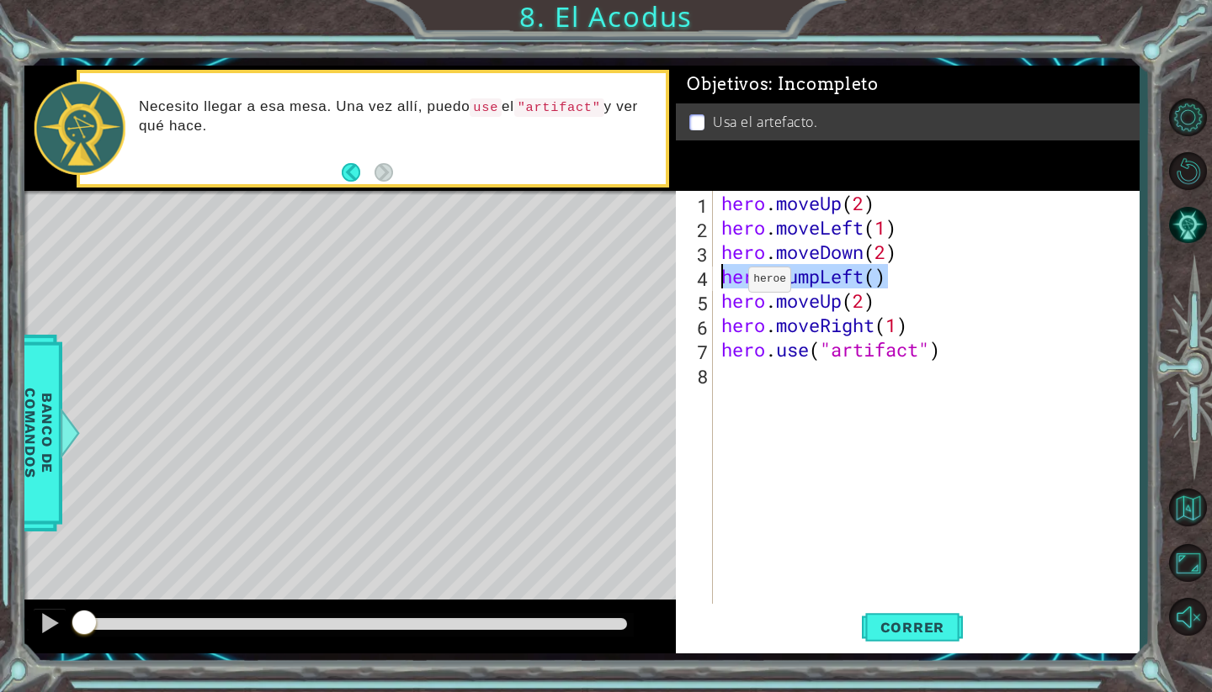
drag, startPoint x: 887, startPoint y: 281, endPoint x: 693, endPoint y: 282, distance: 193.5
click at [693, 282] on div "hero.moveDown(2) 1 2 3 4 5 6 7 8 hero . moveUp ( 2 ) hero . moveLeft ( 1 ) hero…" at bounding box center [905, 398] width 459 height 415
drag, startPoint x: 879, startPoint y: 294, endPoint x: 687, endPoint y: 300, distance: 191.9
click at [687, 300] on div "hero.jumpLeft() 1 2 3 4 5 6 7 8 hero . moveUp ( 2 ) hero . moveLeft ( 1 ) hero …" at bounding box center [905, 398] width 459 height 415
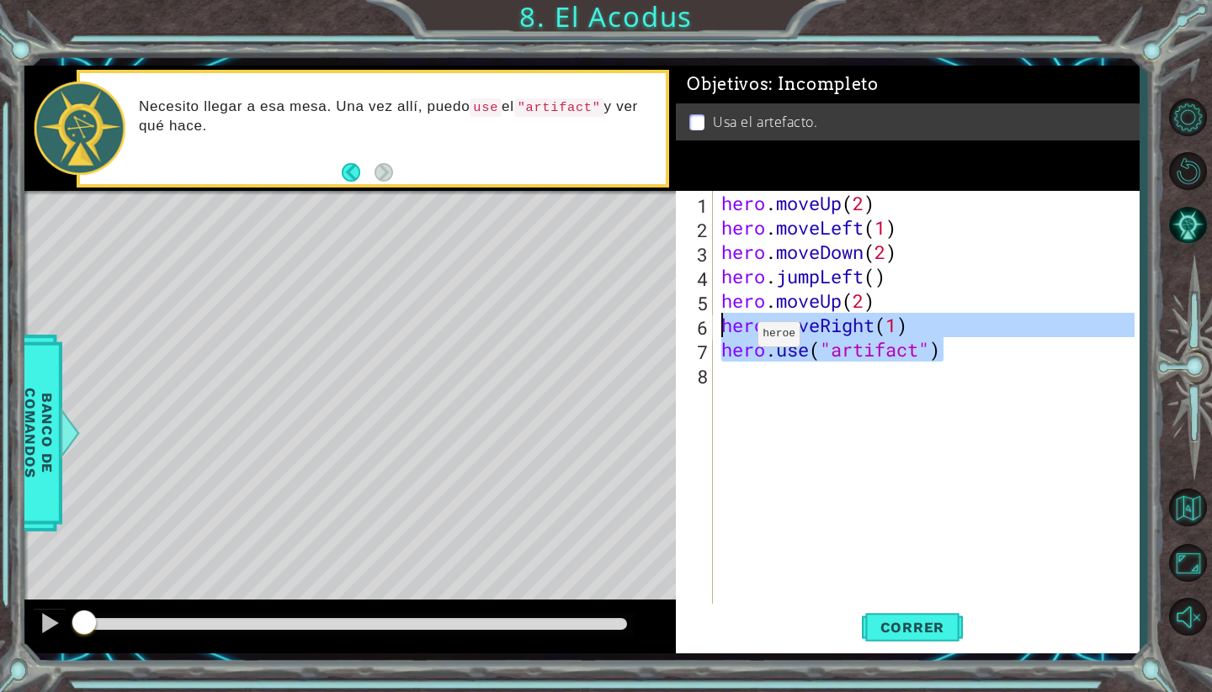
drag, startPoint x: 851, startPoint y: 346, endPoint x: 811, endPoint y: 323, distance: 45.6
click at [747, 320] on div "hero . moveUp ( 2 ) hero . moveLeft ( 1 ) hero . moveDown ( 2 ) hero . jumpLeft…" at bounding box center [930, 423] width 425 height 464
click at [947, 321] on div "hero . moveUp ( 2 ) hero . moveLeft ( 1 ) hero . moveDown ( 2 ) hero . jumpLeft…" at bounding box center [926, 398] width 416 height 415
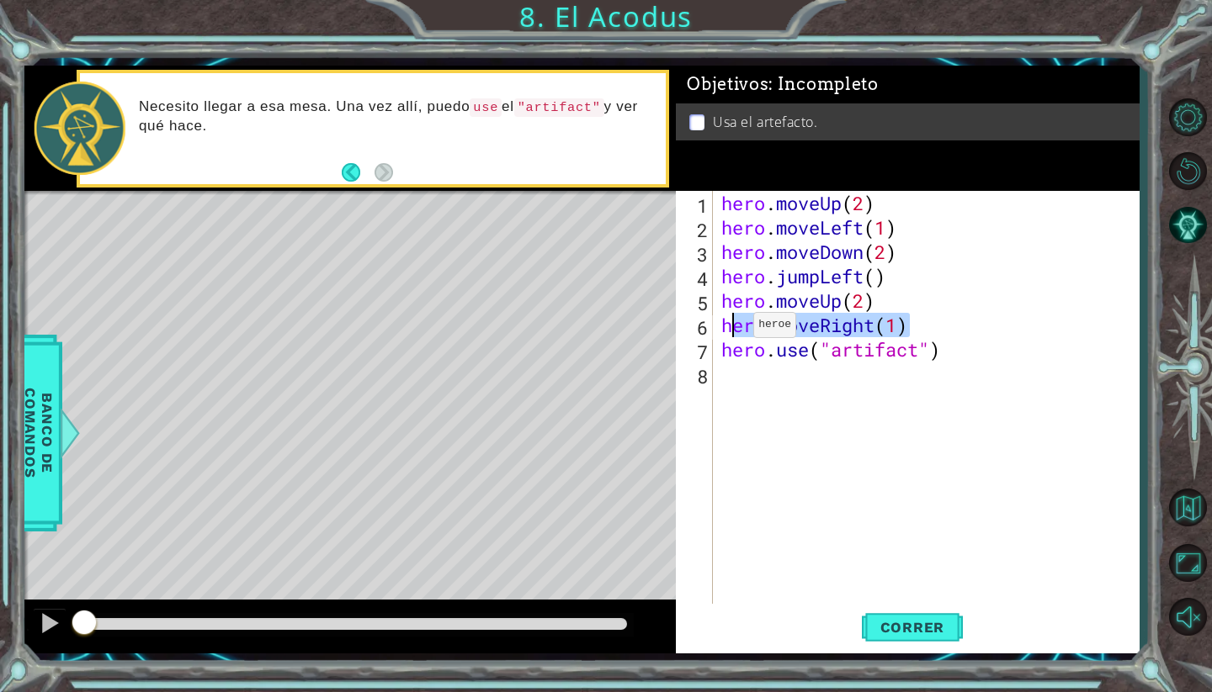
drag, startPoint x: 910, startPoint y: 324, endPoint x: 719, endPoint y: 327, distance: 191.9
click at [719, 327] on div "hero . moveUp ( 2 ) hero . moveLeft ( 1 ) hero . moveDown ( 2 ) hero . jumpLeft…" at bounding box center [930, 423] width 425 height 464
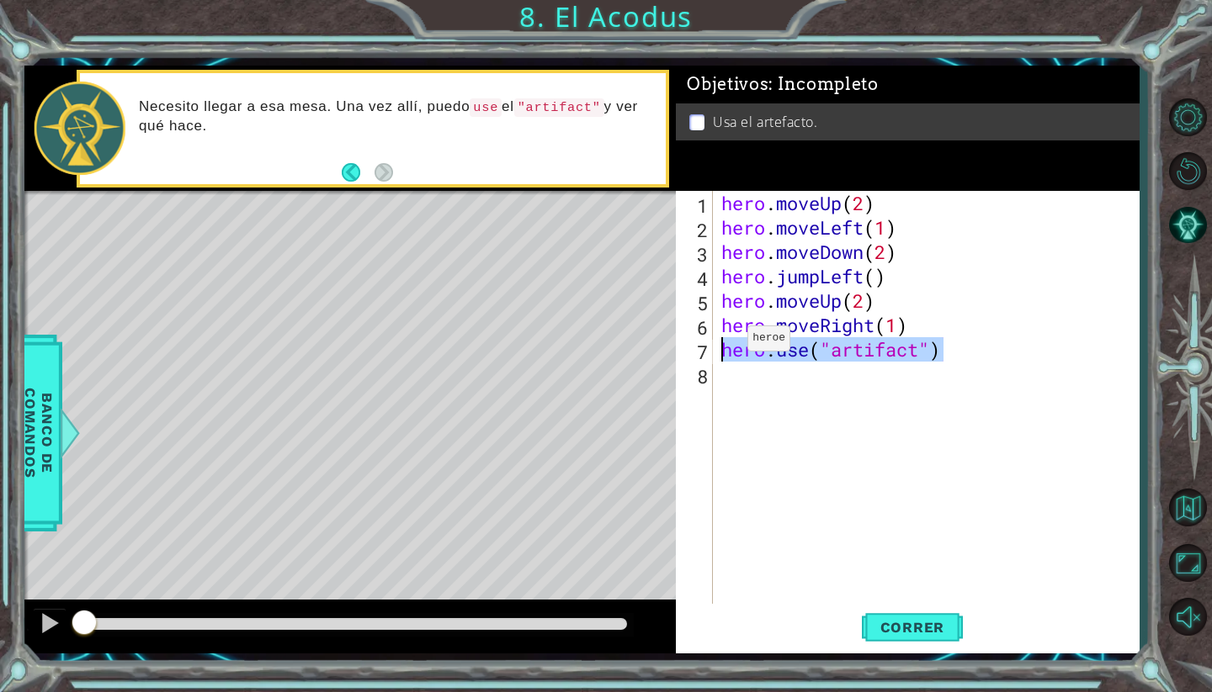
click at [669, 343] on div "1 ההההההההההההההההההההההההההההההההההההההההההההההההההההההההההההההההההההההההההההה…" at bounding box center [581, 360] width 1115 height 588
type textarea "hero.use("artifact")"
